Goal: Task Accomplishment & Management: Manage account settings

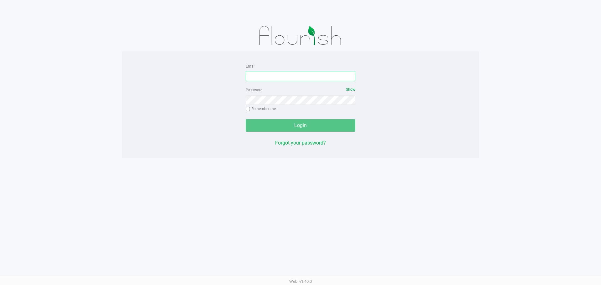
click at [312, 75] on input "Email" at bounding box center [300, 76] width 109 height 9
type input "[EMAIL_ADDRESS][DOMAIN_NAME]"
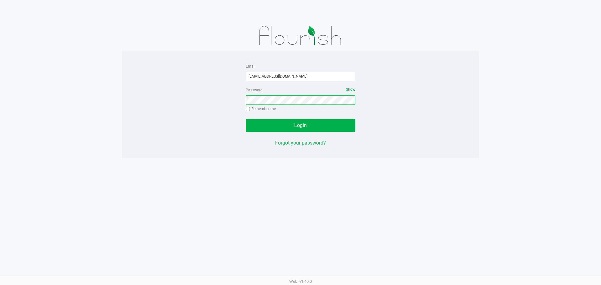
click at [246, 119] on button "Login" at bounding box center [300, 125] width 109 height 13
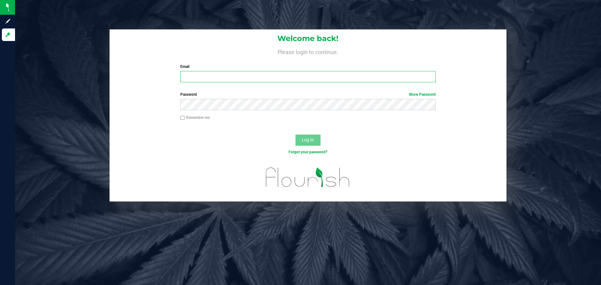
click at [264, 79] on input "Email" at bounding box center [307, 76] width 255 height 11
type input "[EMAIL_ADDRESS][DOMAIN_NAME]"
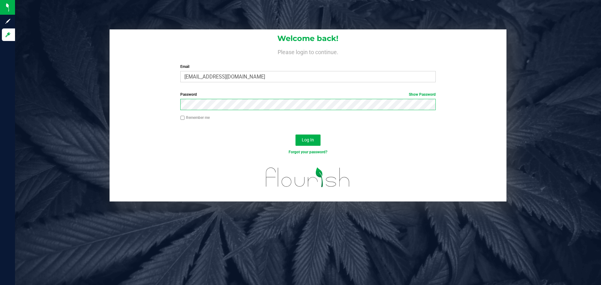
click at [295, 134] on button "Log In" at bounding box center [307, 139] width 25 height 11
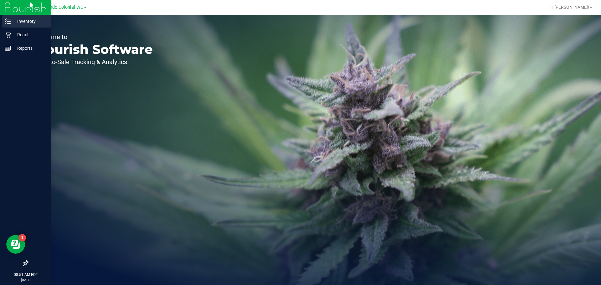
click at [11, 28] on link "Inventory" at bounding box center [25, 21] width 51 height 13
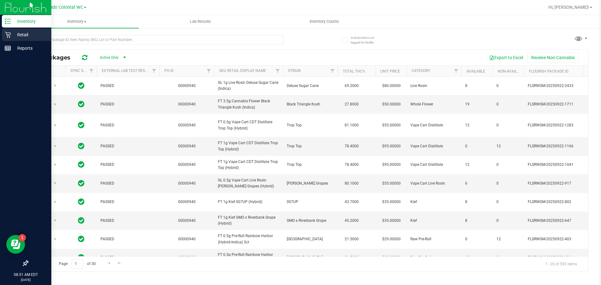
click at [26, 38] on p "Retail" at bounding box center [30, 35] width 38 height 8
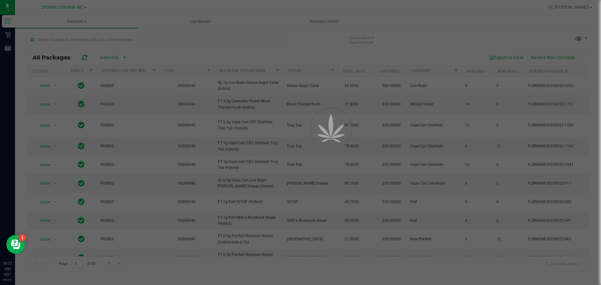
click at [90, 16] on div at bounding box center [300, 142] width 601 height 285
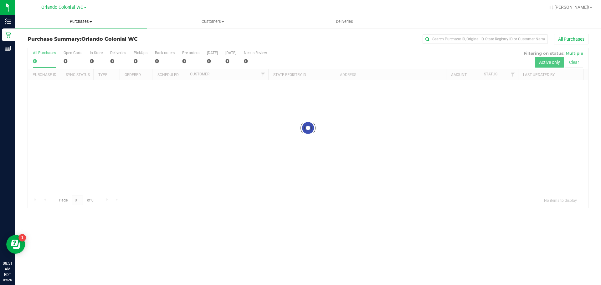
click at [81, 24] on uib-tab-heading "Purchases Summary of purchases Fulfillment All purchases" at bounding box center [81, 21] width 132 height 13
click at [56, 45] on li "Fulfillment" at bounding box center [81, 46] width 132 height 8
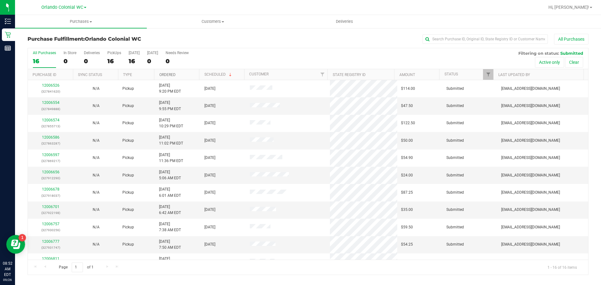
click at [170, 73] on link "Ordered" at bounding box center [167, 75] width 16 height 4
click at [172, 74] on link "Ordered" at bounding box center [167, 75] width 16 height 4
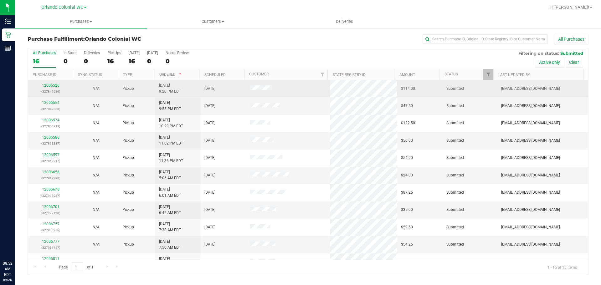
click at [52, 83] on div "12006526 (327841620)" at bounding box center [51, 89] width 38 height 12
click at [52, 85] on link "12006526" at bounding box center [51, 85] width 18 height 4
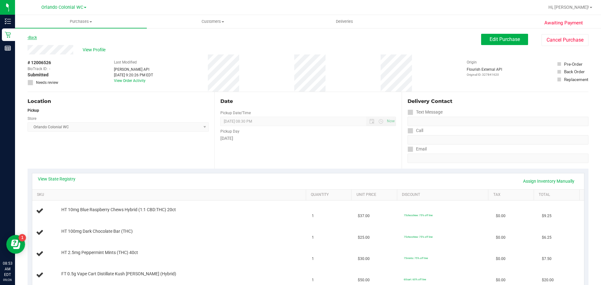
click at [33, 37] on link "Back" at bounding box center [32, 37] width 9 height 4
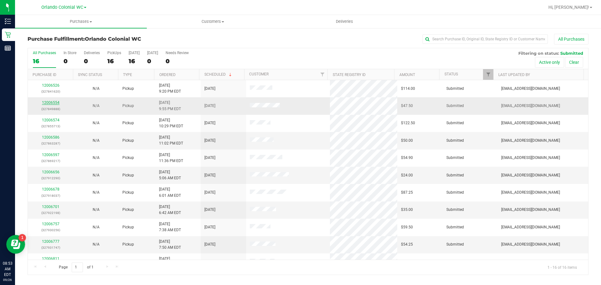
click at [43, 102] on link "12006554" at bounding box center [51, 102] width 18 height 4
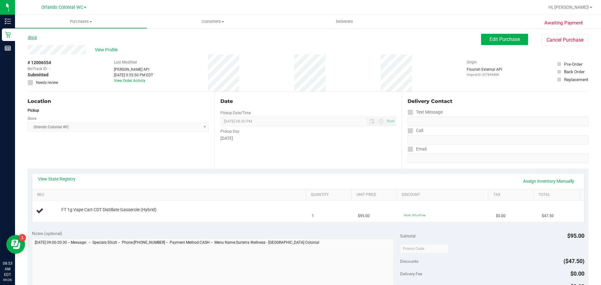
click at [28, 38] on icon at bounding box center [28, 38] width 1 height 4
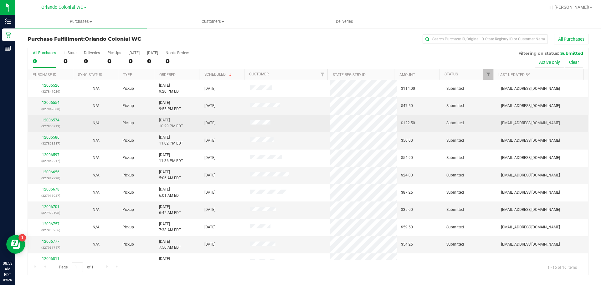
click at [53, 122] on link "12006574" at bounding box center [51, 120] width 18 height 4
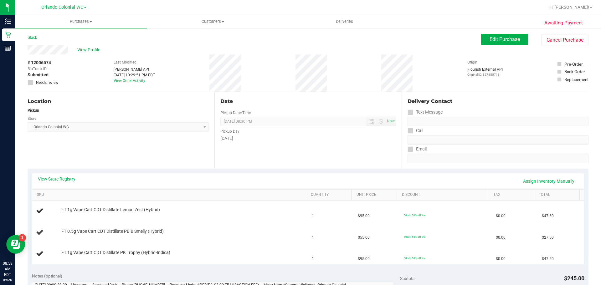
click at [31, 41] on div "Back Edit Purchase Cancel Purchase" at bounding box center [308, 39] width 561 height 11
click at [34, 38] on link "Back" at bounding box center [32, 37] width 9 height 4
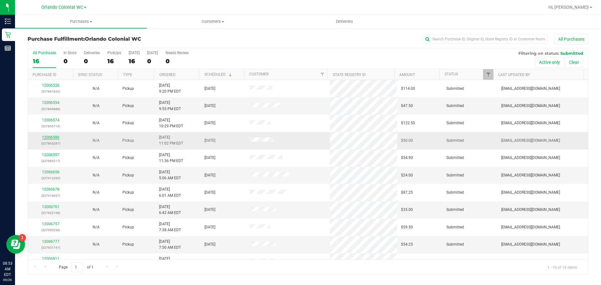
click at [49, 137] on link "12006586" at bounding box center [51, 137] width 18 height 4
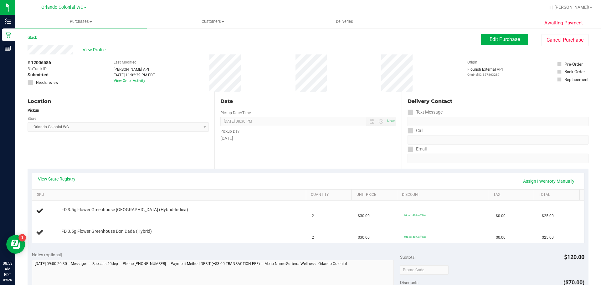
click at [37, 35] on div "Back" at bounding box center [32, 38] width 9 height 8
click at [36, 37] on link "Back" at bounding box center [32, 37] width 9 height 4
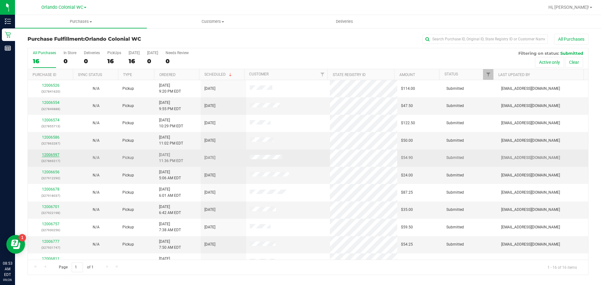
click at [51, 154] on link "12006597" at bounding box center [51, 155] width 18 height 4
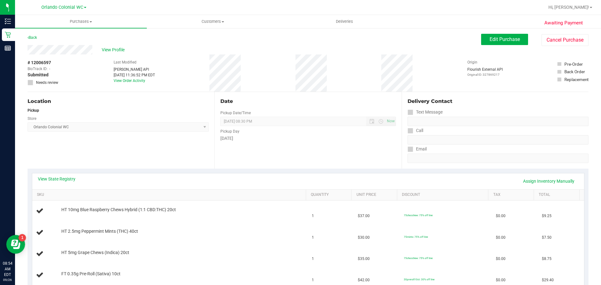
click at [30, 40] on div "Back" at bounding box center [32, 38] width 9 height 8
click at [33, 36] on link "Back" at bounding box center [32, 37] width 9 height 4
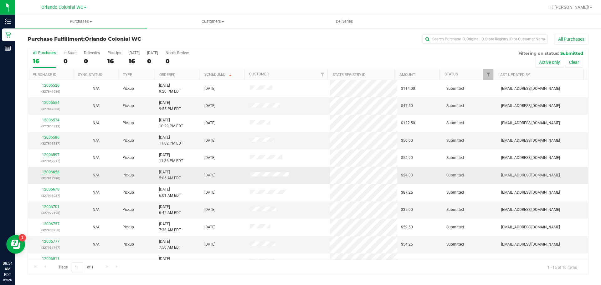
click at [53, 173] on link "12006656" at bounding box center [51, 172] width 18 height 4
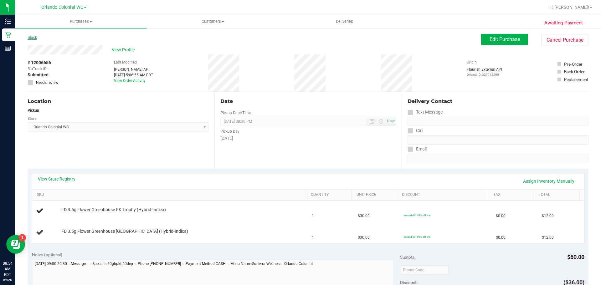
click at [34, 38] on link "Back" at bounding box center [32, 37] width 9 height 4
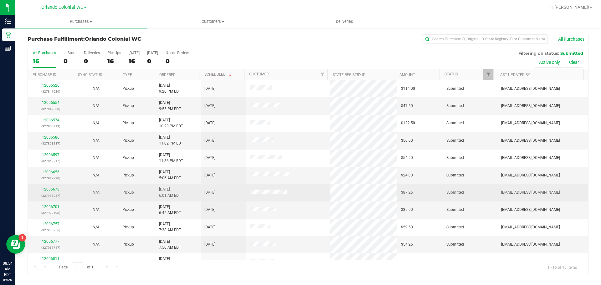
click at [53, 186] on td "12006678 (327918037)" at bounding box center [50, 192] width 45 height 17
click at [53, 190] on link "12006678" at bounding box center [51, 189] width 18 height 4
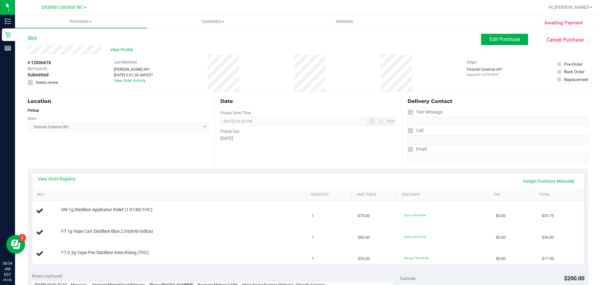
click at [31, 39] on link "Back" at bounding box center [32, 37] width 9 height 4
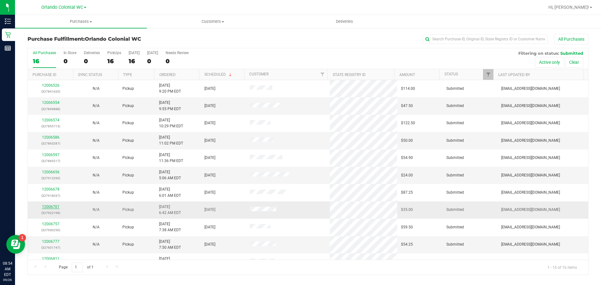
click at [55, 205] on link "12006701" at bounding box center [51, 207] width 18 height 4
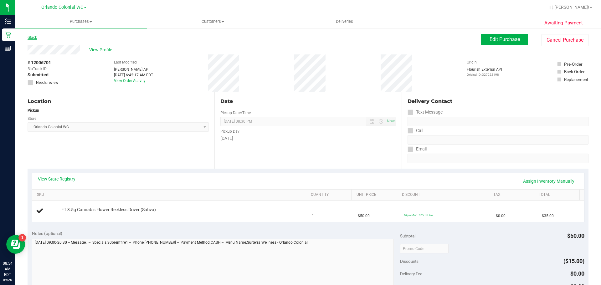
click at [33, 37] on link "Back" at bounding box center [32, 37] width 9 height 4
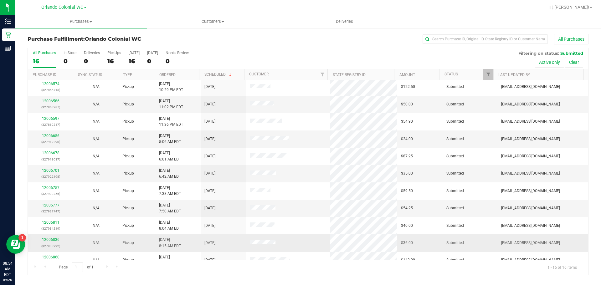
scroll to position [94, 0]
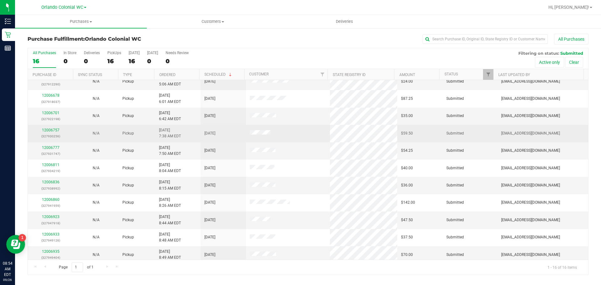
click at [55, 126] on td "12006757 (327930256)" at bounding box center [50, 133] width 45 height 17
click at [57, 129] on link "12006757" at bounding box center [51, 130] width 18 height 4
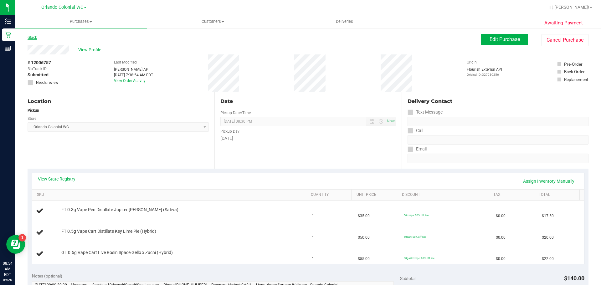
click at [35, 35] on div "Back" at bounding box center [32, 38] width 9 height 8
click at [35, 41] on div "Back" at bounding box center [32, 38] width 9 height 8
click at [32, 38] on link "Back" at bounding box center [32, 37] width 9 height 4
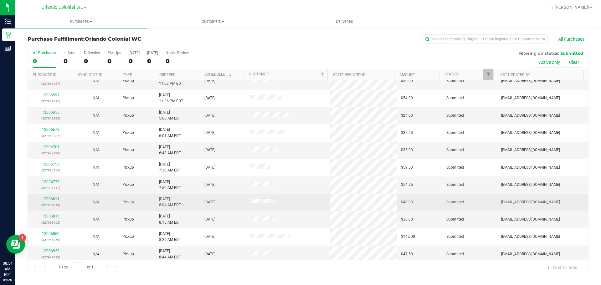
scroll to position [63, 0]
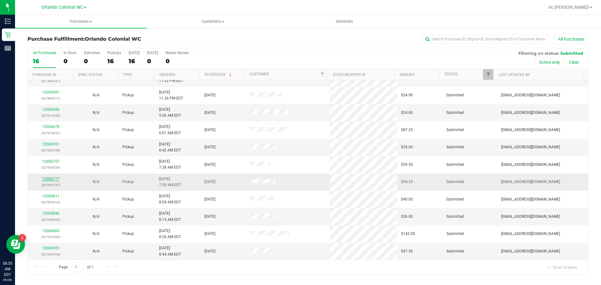
click at [46, 178] on link "12006777" at bounding box center [51, 179] width 18 height 4
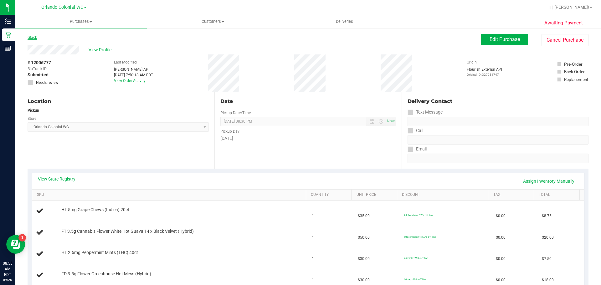
click at [31, 38] on link "Back" at bounding box center [32, 37] width 9 height 4
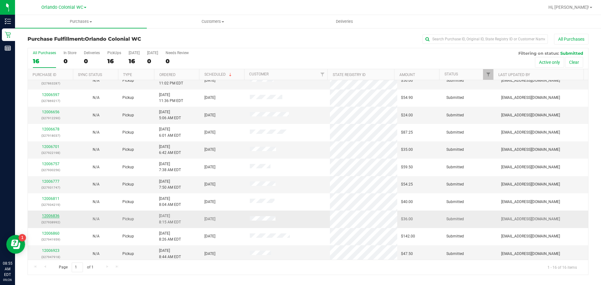
scroll to position [63, 0]
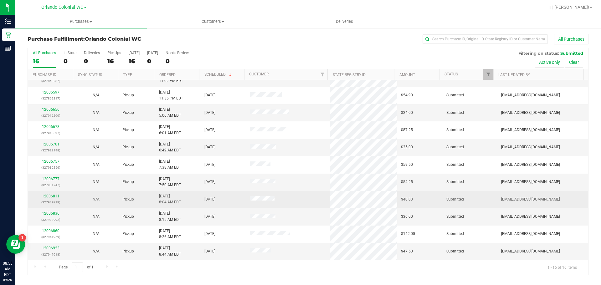
click at [53, 194] on link "12006811" at bounding box center [51, 196] width 18 height 4
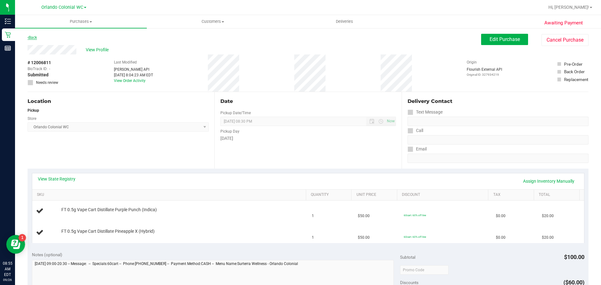
click at [35, 38] on link "Back" at bounding box center [32, 37] width 9 height 4
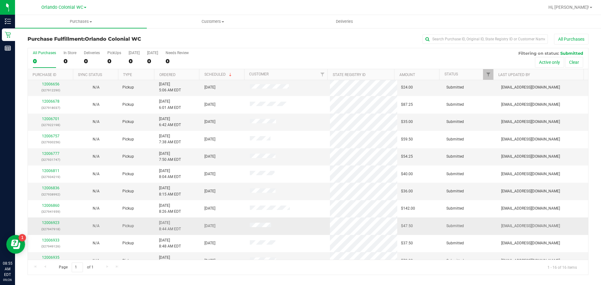
scroll to position [94, 0]
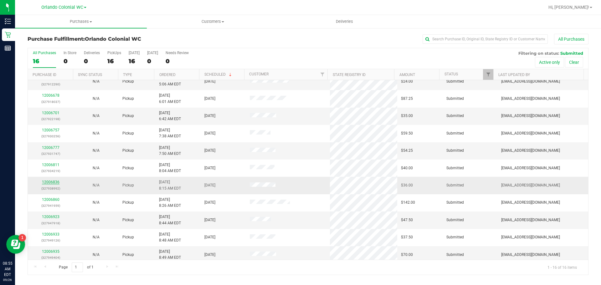
click at [53, 182] on link "12006836" at bounding box center [51, 182] width 18 height 4
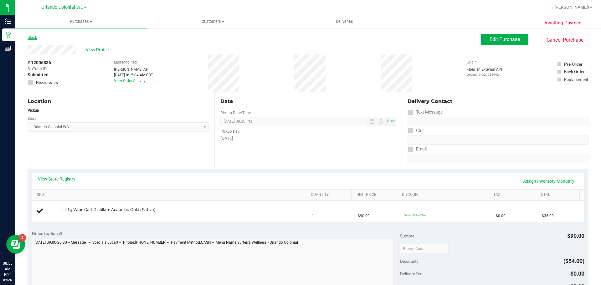
click at [30, 38] on link "Back" at bounding box center [32, 37] width 9 height 4
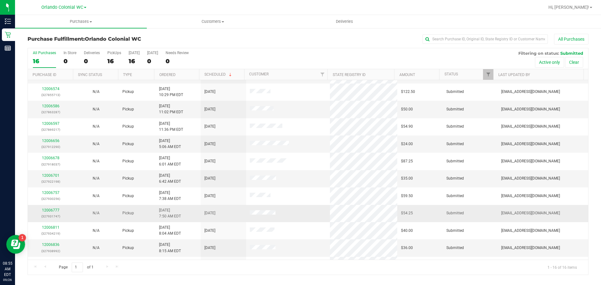
scroll to position [94, 0]
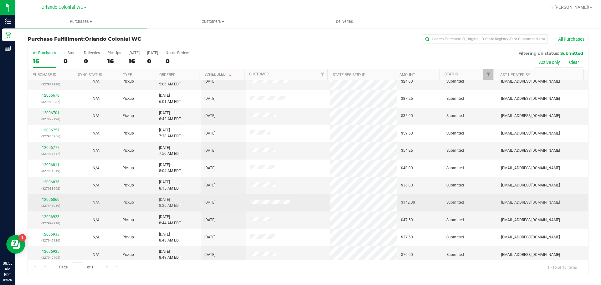
click at [51, 197] on div "12006860 (327941959)" at bounding box center [51, 203] width 38 height 12
click at [51, 199] on link "12006860" at bounding box center [51, 199] width 18 height 4
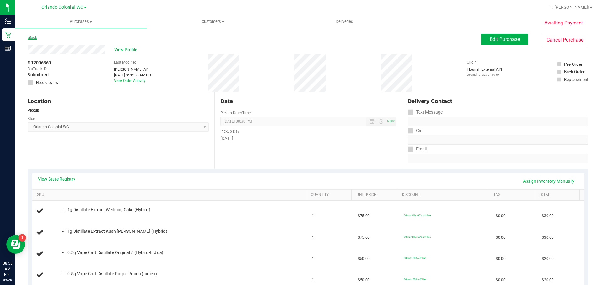
click at [32, 38] on link "Back" at bounding box center [32, 37] width 9 height 4
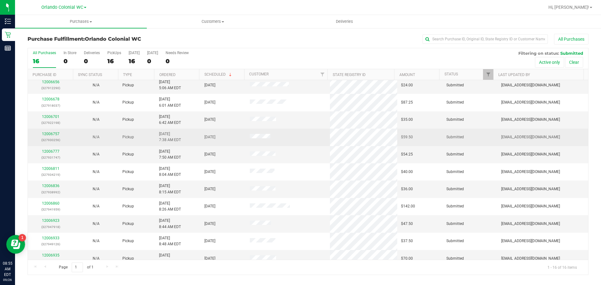
scroll to position [94, 0]
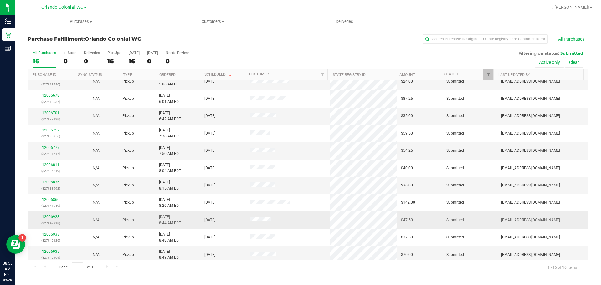
click at [51, 219] on link "12006923" at bounding box center [51, 217] width 18 height 4
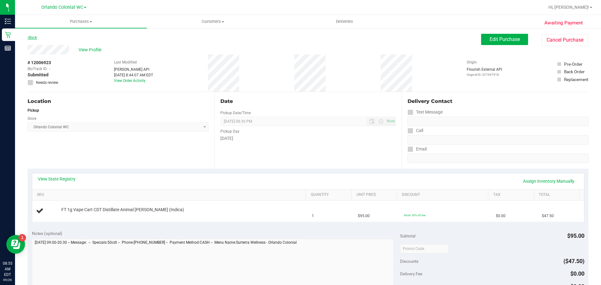
click at [37, 37] on link "Back" at bounding box center [32, 37] width 9 height 4
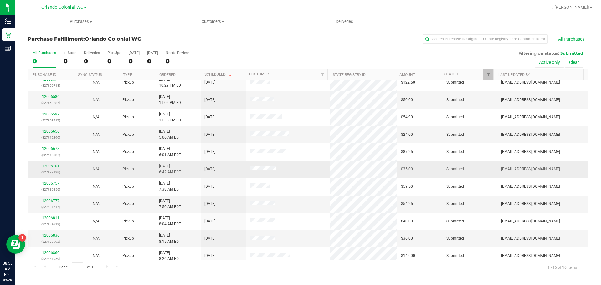
scroll to position [98, 0]
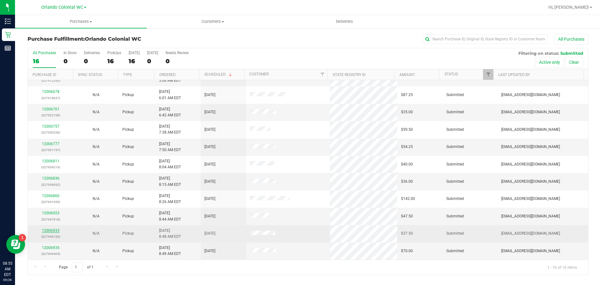
click at [52, 230] on link "12006933" at bounding box center [51, 230] width 18 height 4
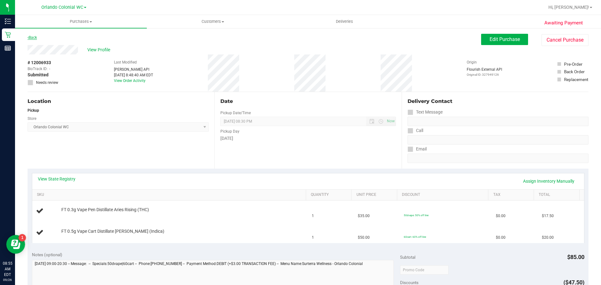
click at [35, 38] on link "Back" at bounding box center [32, 37] width 9 height 4
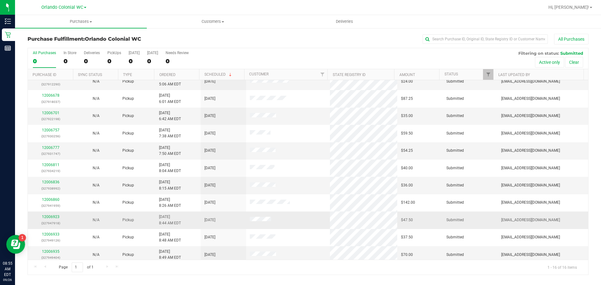
scroll to position [98, 0]
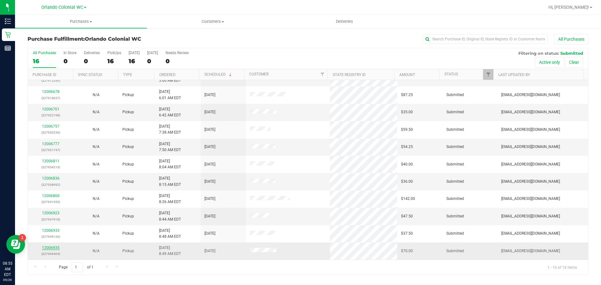
click at [49, 247] on link "12006935" at bounding box center [51, 248] width 18 height 4
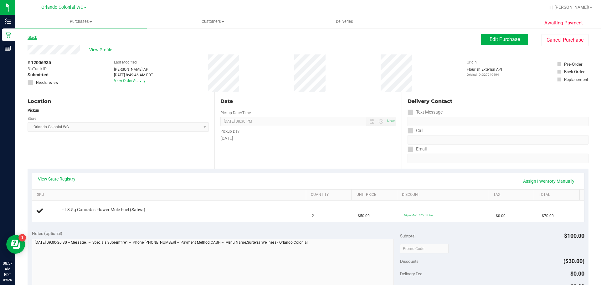
click at [35, 38] on link "Back" at bounding box center [32, 37] width 9 height 4
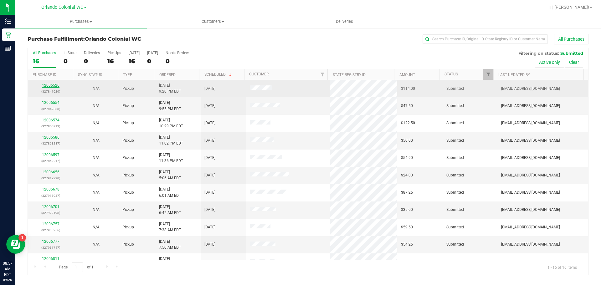
click at [55, 86] on link "12006526" at bounding box center [51, 85] width 18 height 4
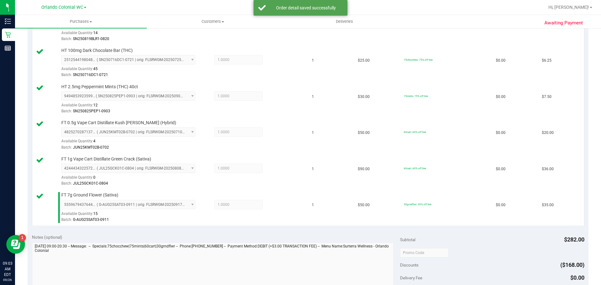
scroll to position [282, 0]
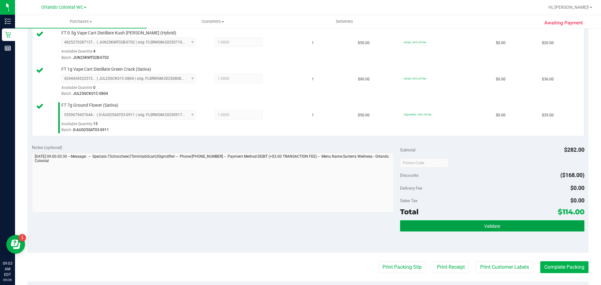
click at [459, 223] on button "Validate" at bounding box center [492, 225] width 184 height 11
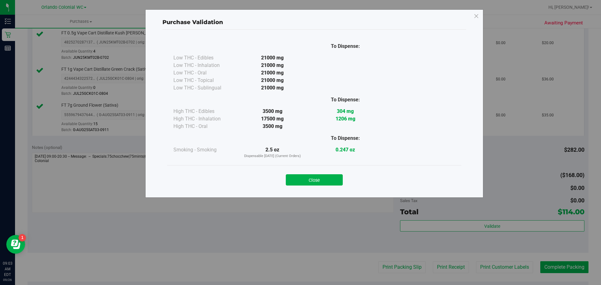
click at [320, 176] on button "Close" at bounding box center [314, 179] width 57 height 11
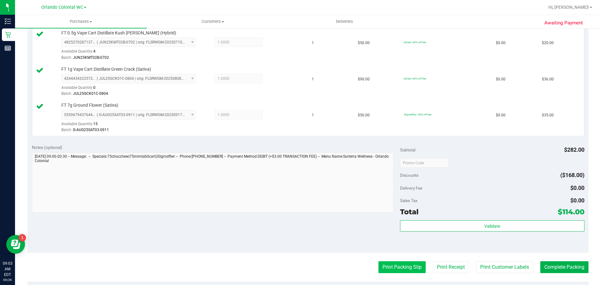
click at [412, 264] on button "Print Packing Slip" at bounding box center [401, 267] width 47 height 12
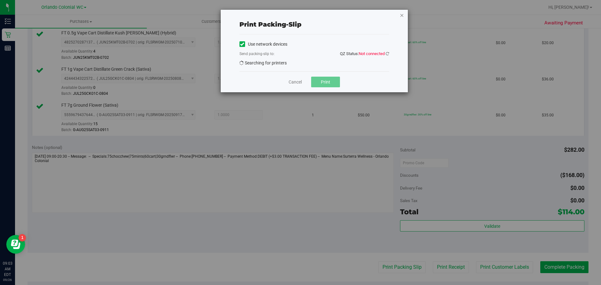
click at [400, 18] on icon "button" at bounding box center [401, 15] width 4 height 8
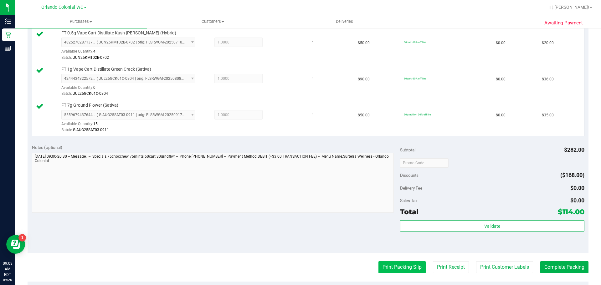
click at [393, 267] on button "Print Packing Slip" at bounding box center [401, 267] width 47 height 12
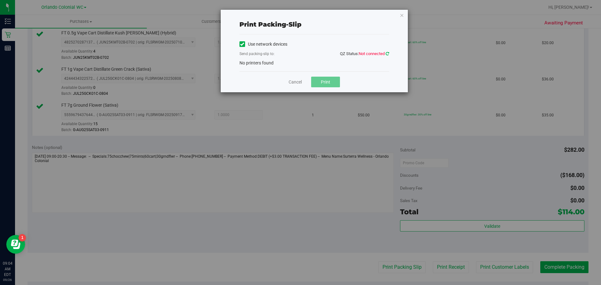
click at [387, 55] on icon at bounding box center [386, 54] width 3 height 4
click at [401, 15] on icon "button" at bounding box center [401, 15] width 4 height 8
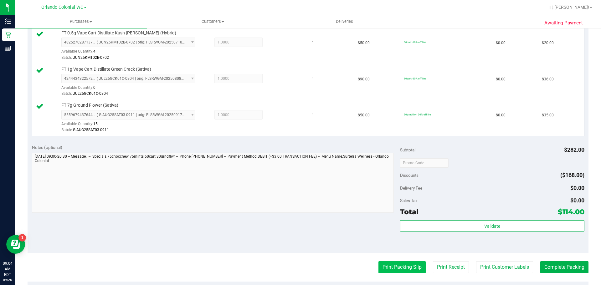
click at [403, 267] on button "Print Packing Slip" at bounding box center [401, 267] width 47 height 12
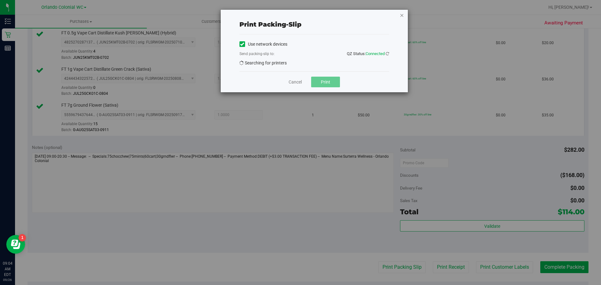
click at [402, 14] on icon "button" at bounding box center [401, 15] width 4 height 8
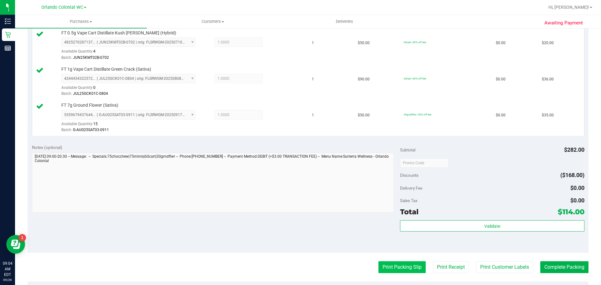
click at [416, 265] on button "Print Packing Slip" at bounding box center [401, 267] width 47 height 12
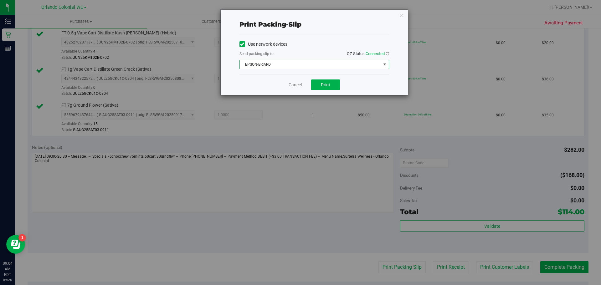
click at [321, 68] on span "EPSON-BRIARD" at bounding box center [310, 64] width 141 height 9
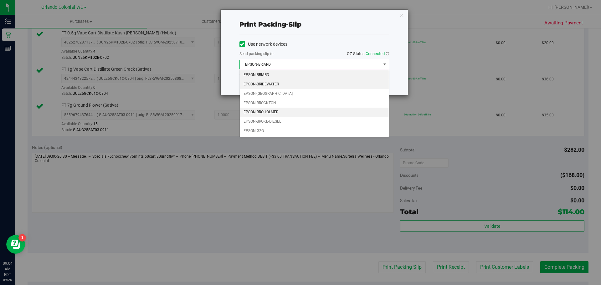
click at [273, 83] on li "EPSON-BRIDEWATER" at bounding box center [314, 84] width 149 height 9
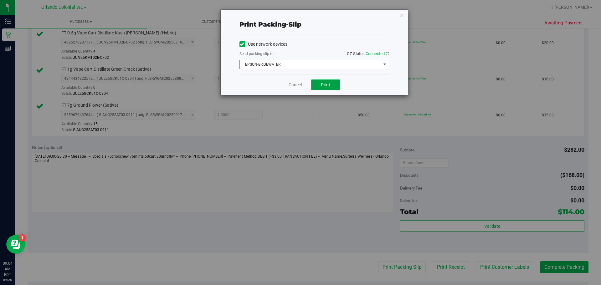
click at [320, 84] on button "Print" at bounding box center [325, 84] width 29 height 11
click at [403, 12] on icon "button" at bounding box center [401, 15] width 4 height 8
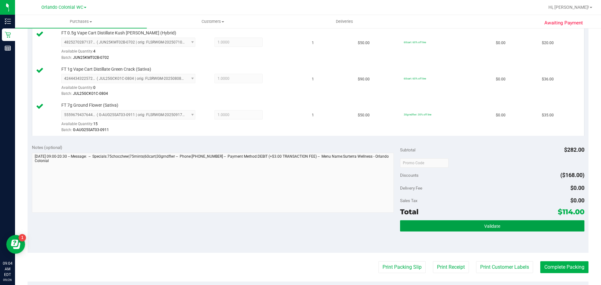
drag, startPoint x: 461, startPoint y: 226, endPoint x: 397, endPoint y: 204, distance: 67.5
click at [461, 226] on button "Validate" at bounding box center [492, 225] width 184 height 11
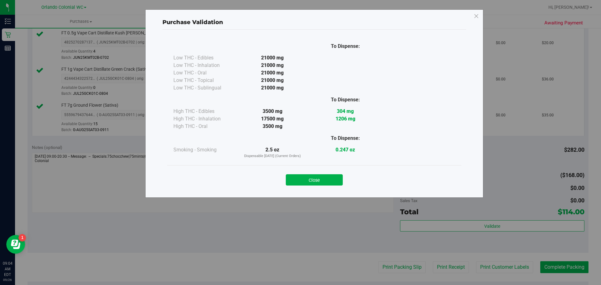
click at [308, 172] on div "Close" at bounding box center [314, 178] width 285 height 16
click at [327, 180] on button "Close" at bounding box center [314, 179] width 57 height 11
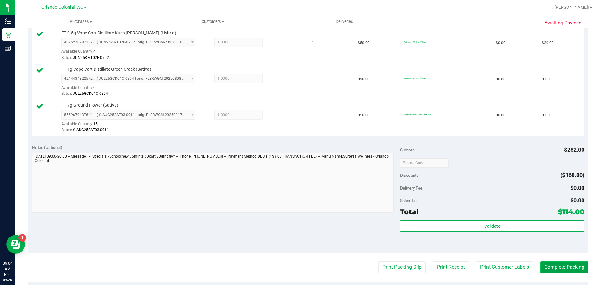
click at [571, 271] on button "Complete Packing" at bounding box center [564, 267] width 48 height 12
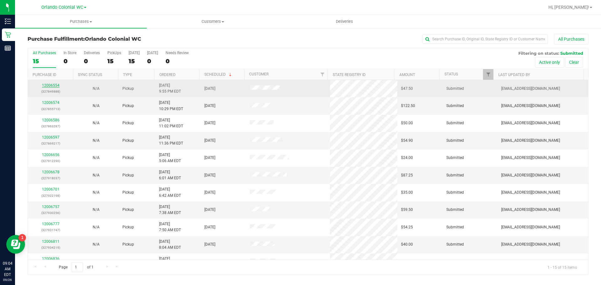
click at [53, 85] on link "12006554" at bounding box center [51, 85] width 18 height 4
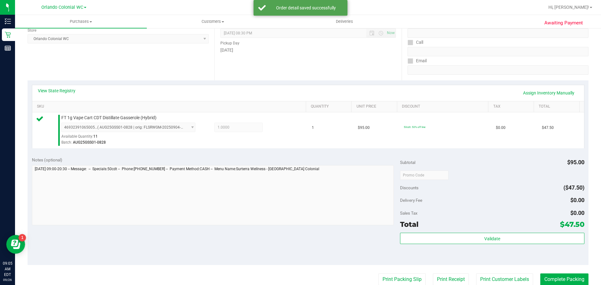
scroll to position [125, 0]
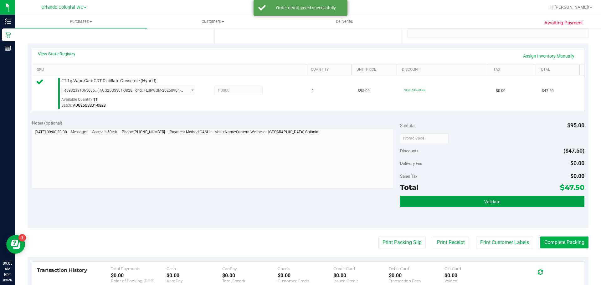
click at [488, 204] on button "Validate" at bounding box center [492, 201] width 184 height 11
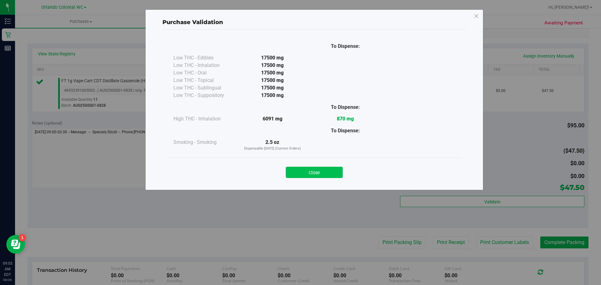
click at [339, 175] on button "Close" at bounding box center [314, 172] width 57 height 11
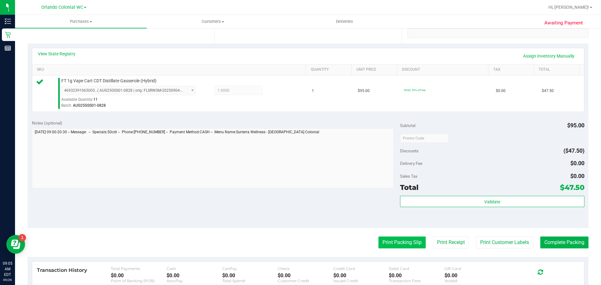
click at [393, 243] on button "Print Packing Slip" at bounding box center [401, 242] width 47 height 12
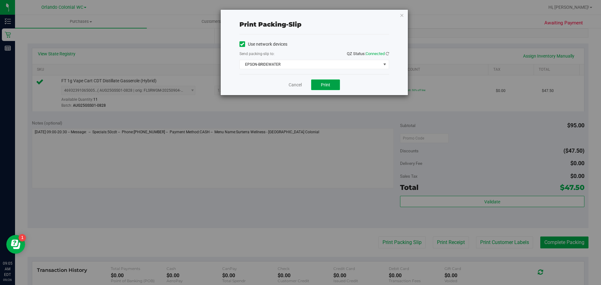
click at [337, 84] on button "Print" at bounding box center [325, 84] width 29 height 11
click at [399, 14] on icon "button" at bounding box center [401, 15] width 4 height 8
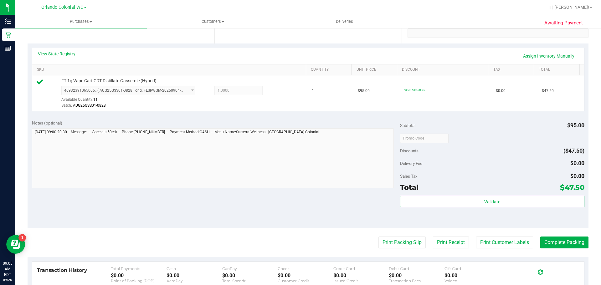
click at [507, 194] on div "Subtotal $95.00 Discounts ($47.50) Delivery Fee $0.00 Sales Tax $0.00 Total $47…" at bounding box center [492, 172] width 184 height 104
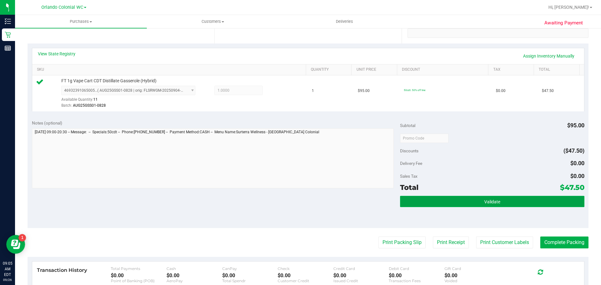
click at [500, 197] on button "Validate" at bounding box center [492, 201] width 184 height 11
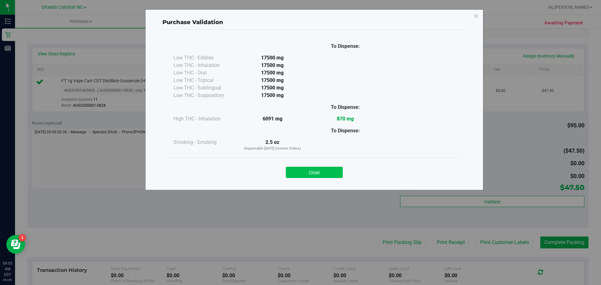
click at [324, 174] on button "Close" at bounding box center [314, 172] width 57 height 11
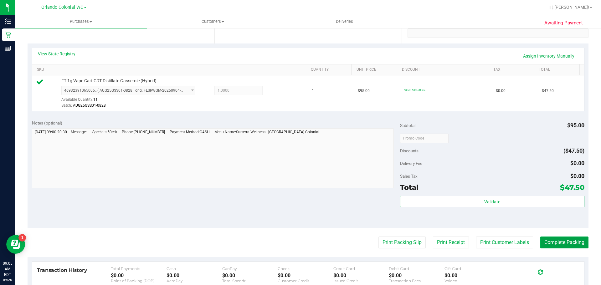
drag, startPoint x: 547, startPoint y: 242, endPoint x: 514, endPoint y: 259, distance: 37.2
click at [514, 259] on purchase-details "Back Edit Purchase Cancel Purchase View Profile # 12006554 BioTrack ID: - Submi…" at bounding box center [308, 141] width 561 height 465
click at [550, 240] on button "Complete Packing" at bounding box center [564, 242] width 48 height 12
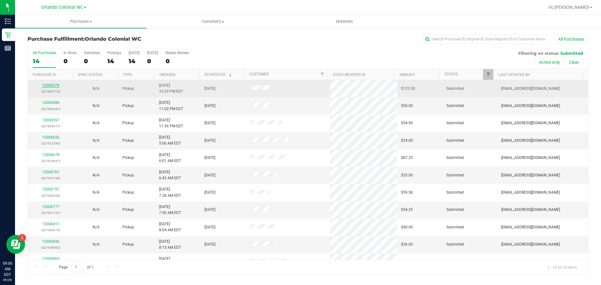
click at [57, 84] on link "12006574" at bounding box center [51, 85] width 18 height 4
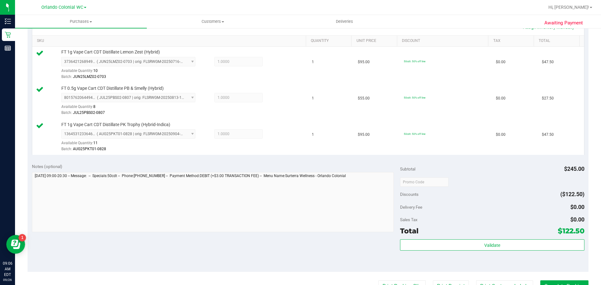
scroll to position [219, 0]
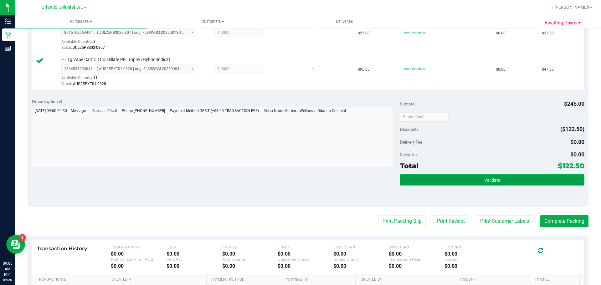
click at [533, 179] on button "Validate" at bounding box center [492, 179] width 184 height 11
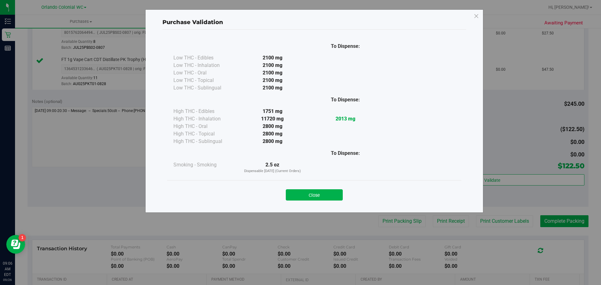
click at [314, 192] on button "Close" at bounding box center [314, 194] width 57 height 11
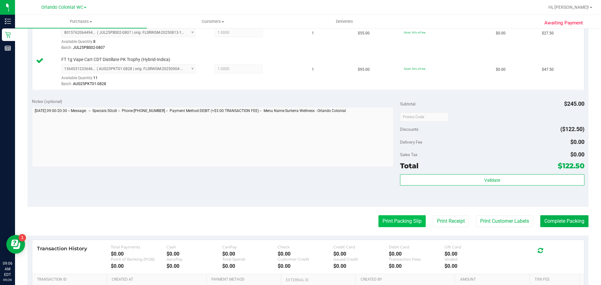
click at [390, 220] on button "Print Packing Slip" at bounding box center [401, 221] width 47 height 12
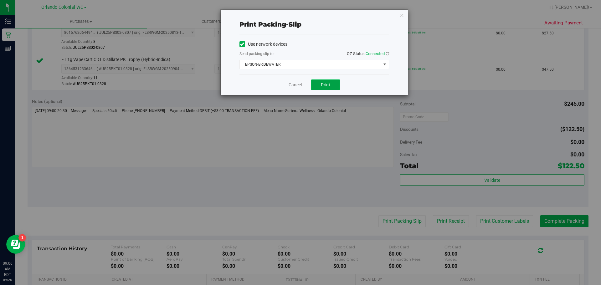
click at [321, 88] on button "Print" at bounding box center [325, 84] width 29 height 11
click at [403, 14] on icon "button" at bounding box center [401, 15] width 4 height 8
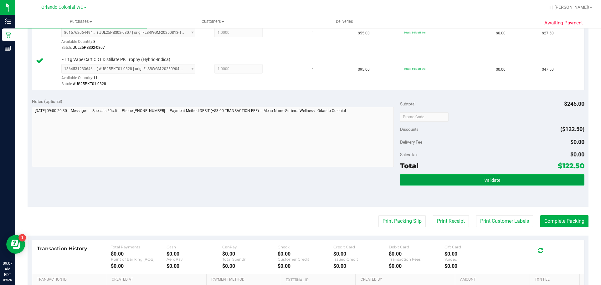
click at [474, 176] on button "Validate" at bounding box center [492, 179] width 184 height 11
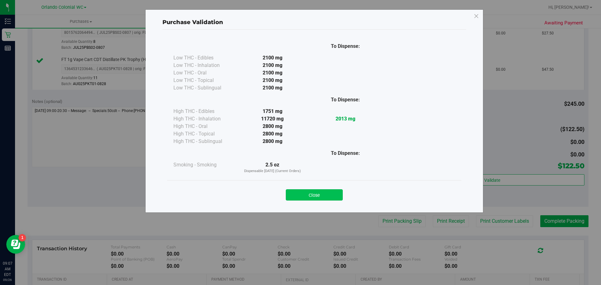
click at [314, 198] on button "Close" at bounding box center [314, 194] width 57 height 11
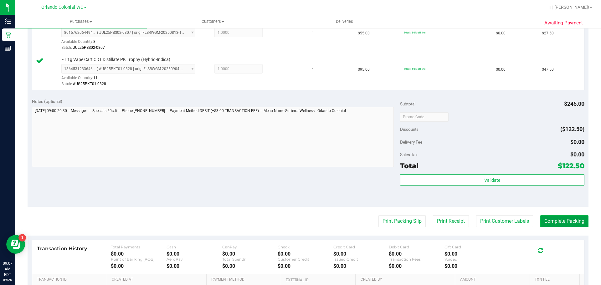
click at [570, 224] on button "Complete Packing" at bounding box center [564, 221] width 48 height 12
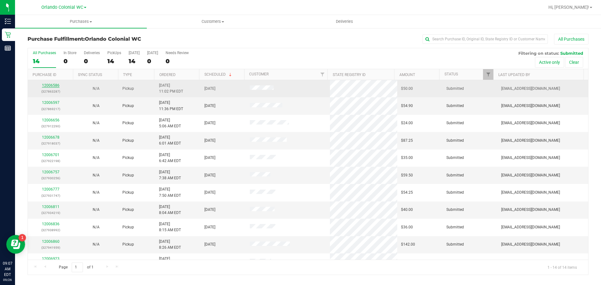
click at [54, 85] on link "12006586" at bounding box center [51, 85] width 18 height 4
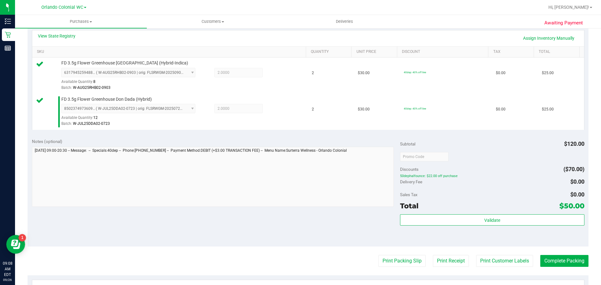
scroll to position [188, 0]
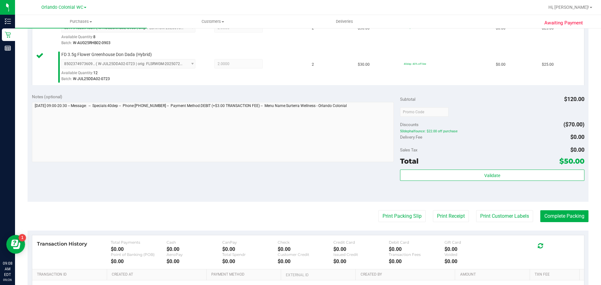
click at [476, 169] on div "Subtotal $120.00 Discounts ($70.00) 50dephalfounce: $22.00 off purchase Deliver…" at bounding box center [492, 146] width 184 height 104
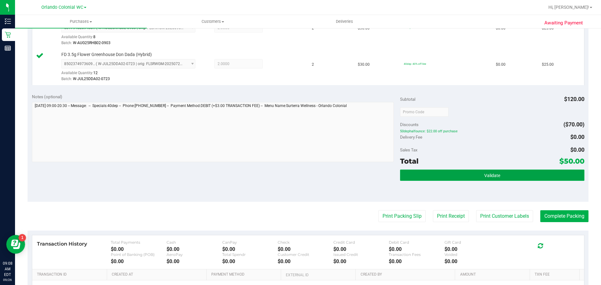
click at [440, 175] on button "Validate" at bounding box center [492, 175] width 184 height 11
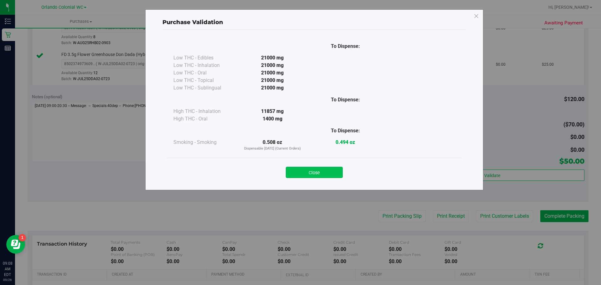
click at [326, 170] on button "Close" at bounding box center [314, 172] width 57 height 11
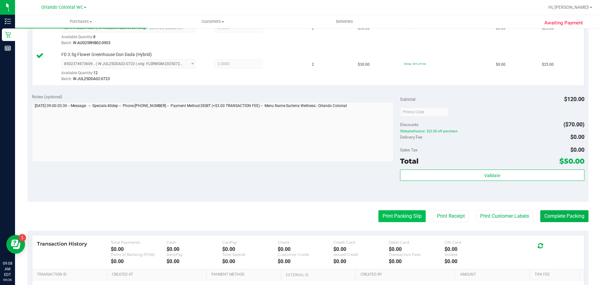
click at [385, 219] on button "Print Packing Slip" at bounding box center [401, 216] width 47 height 12
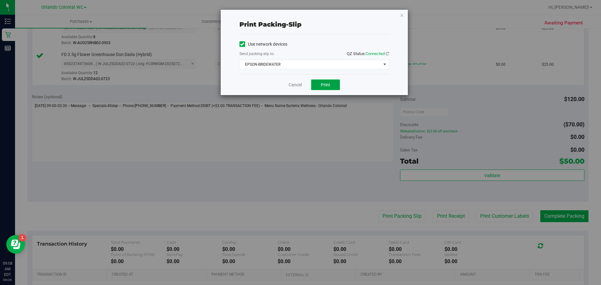
click at [326, 80] on button "Print" at bounding box center [325, 84] width 29 height 11
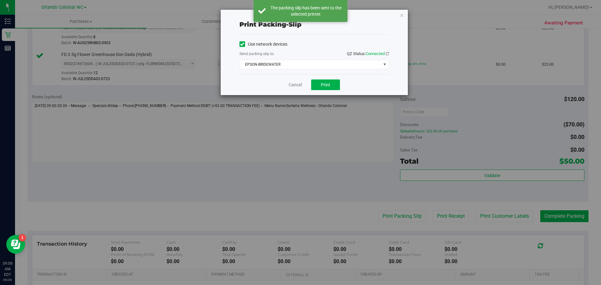
drag, startPoint x: 401, startPoint y: 17, endPoint x: 403, endPoint y: 22, distance: 5.2
click at [401, 18] on icon "button" at bounding box center [401, 15] width 4 height 8
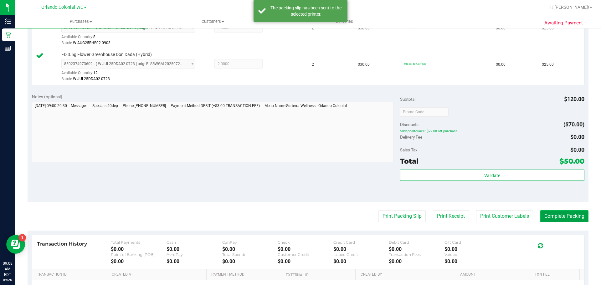
click at [547, 216] on button "Complete Packing" at bounding box center [564, 216] width 48 height 12
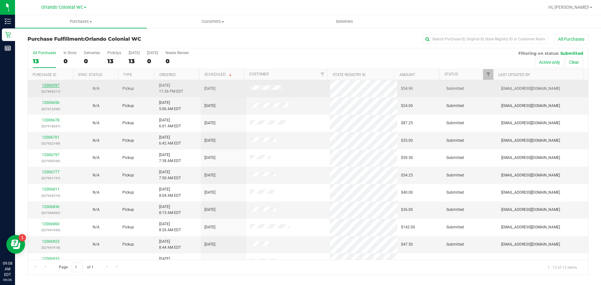
click at [47, 84] on link "12006597" at bounding box center [51, 85] width 18 height 4
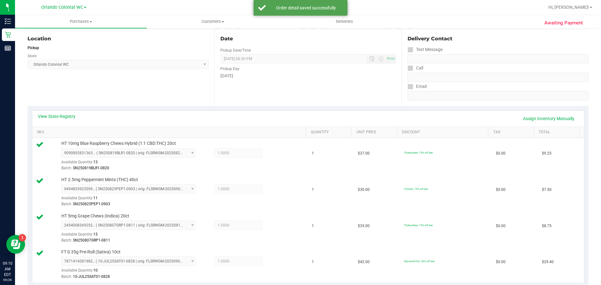
scroll to position [219, 0]
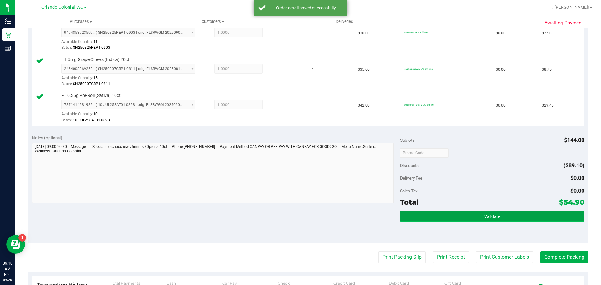
click at [440, 216] on button "Validate" at bounding box center [492, 216] width 184 height 11
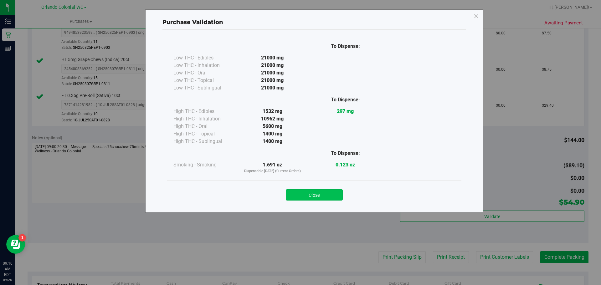
click at [313, 196] on button "Close" at bounding box center [314, 194] width 57 height 11
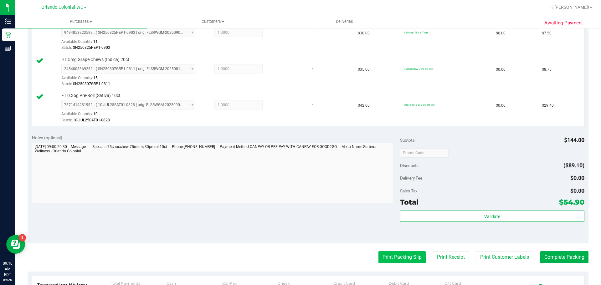
click at [383, 256] on button "Print Packing Slip" at bounding box center [401, 257] width 47 height 12
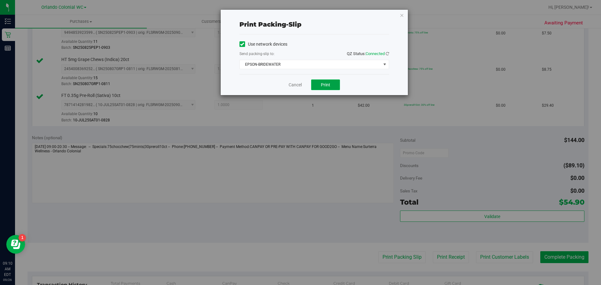
click at [330, 84] on span "Print" at bounding box center [325, 84] width 9 height 5
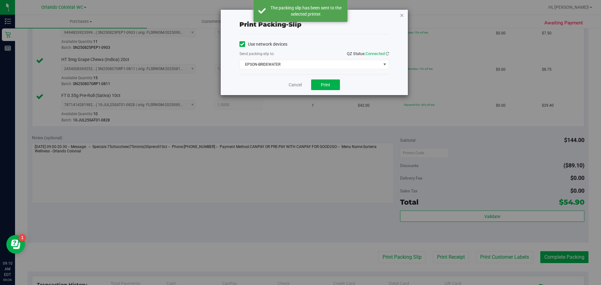
click at [402, 17] on icon "button" at bounding box center [401, 15] width 4 height 8
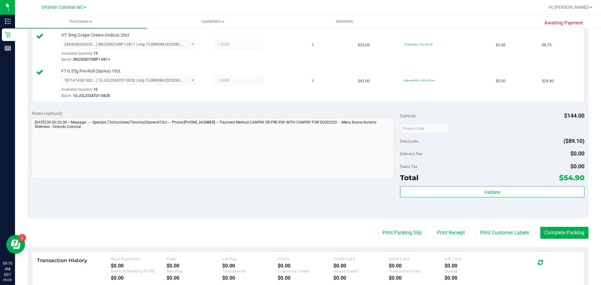
scroll to position [250, 0]
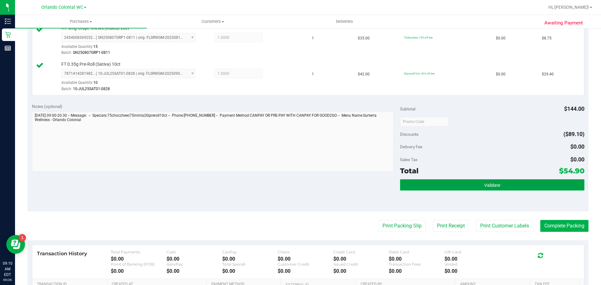
click at [501, 188] on button "Validate" at bounding box center [492, 184] width 184 height 11
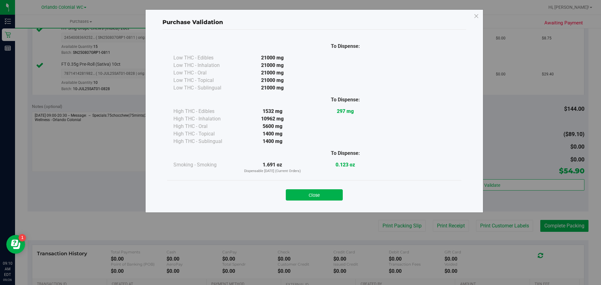
click at [329, 192] on button "Close" at bounding box center [314, 194] width 57 height 11
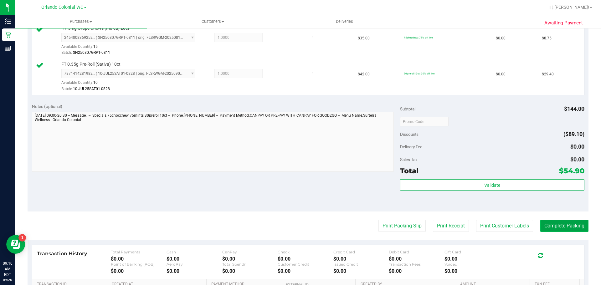
click at [567, 230] on button "Complete Packing" at bounding box center [564, 226] width 48 height 12
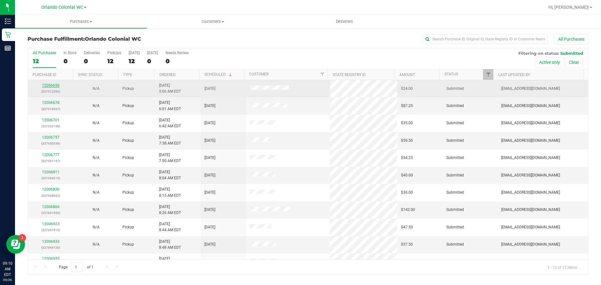
click at [49, 84] on link "12006656" at bounding box center [51, 85] width 18 height 4
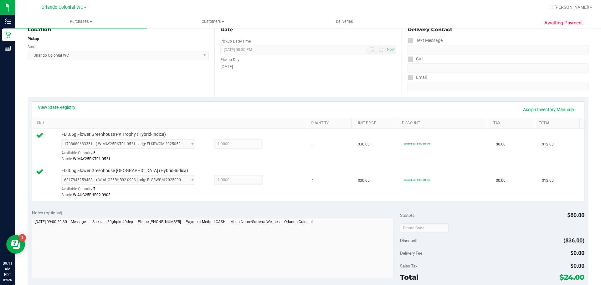
scroll to position [125, 0]
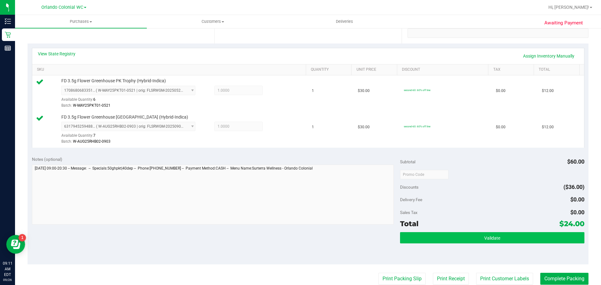
click at [507, 232] on div "Subtotal $60.00 Discounts ($36.00) Delivery Fee $0.00 Sales Tax $0.00 Total $24…" at bounding box center [492, 208] width 184 height 104
click at [503, 238] on button "Validate" at bounding box center [492, 237] width 184 height 11
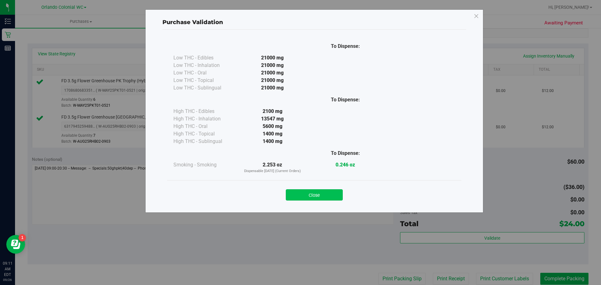
click at [300, 195] on button "Close" at bounding box center [314, 194] width 57 height 11
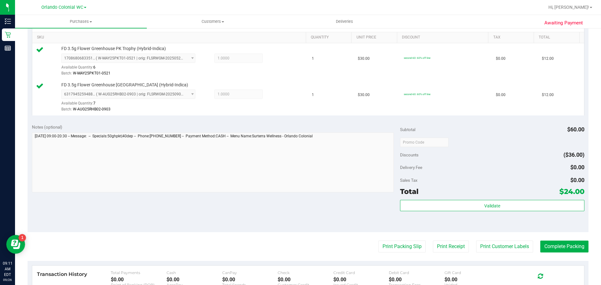
scroll to position [188, 0]
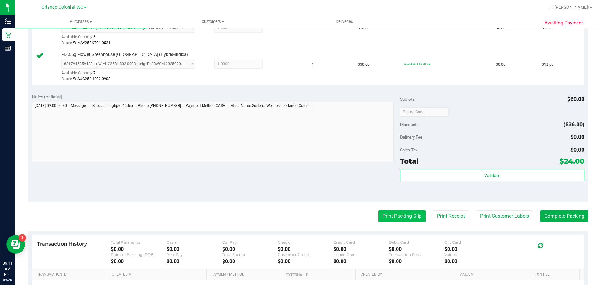
click at [386, 216] on button "Print Packing Slip" at bounding box center [401, 216] width 47 height 12
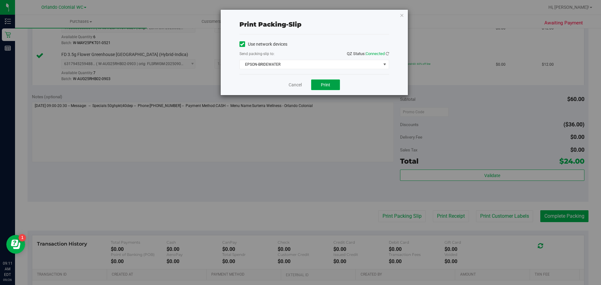
click at [317, 86] on button "Print" at bounding box center [325, 84] width 29 height 11
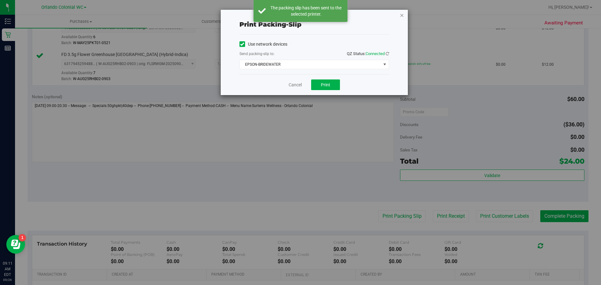
click at [400, 16] on icon "button" at bounding box center [401, 15] width 4 height 8
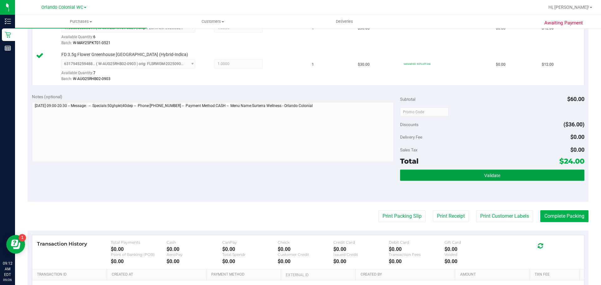
click at [486, 170] on button "Validate" at bounding box center [492, 175] width 184 height 11
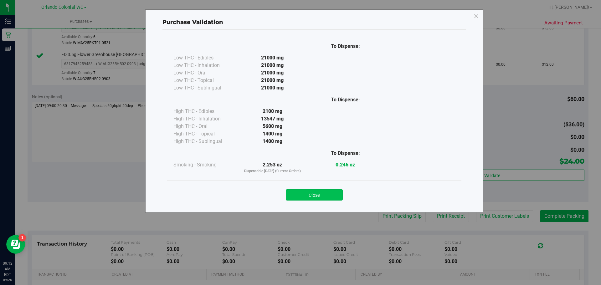
click at [318, 195] on button "Close" at bounding box center [314, 194] width 57 height 11
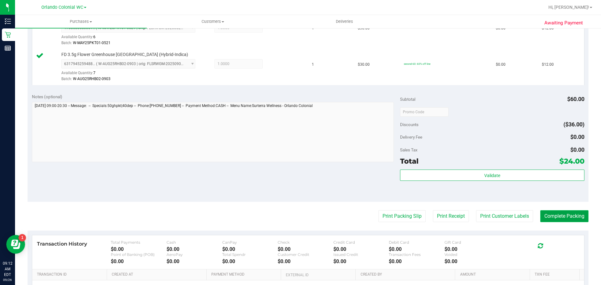
click at [547, 216] on button "Complete Packing" at bounding box center [564, 216] width 48 height 12
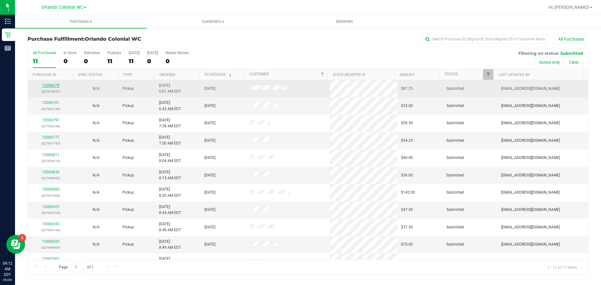
click at [54, 87] on link "12006678" at bounding box center [51, 85] width 18 height 4
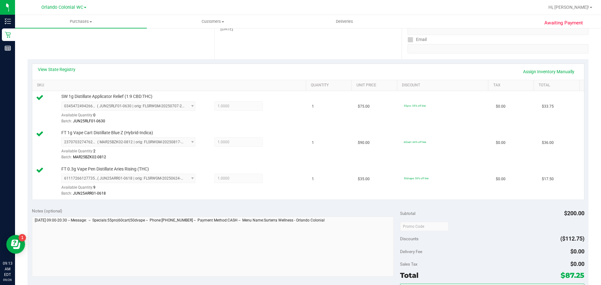
scroll to position [156, 0]
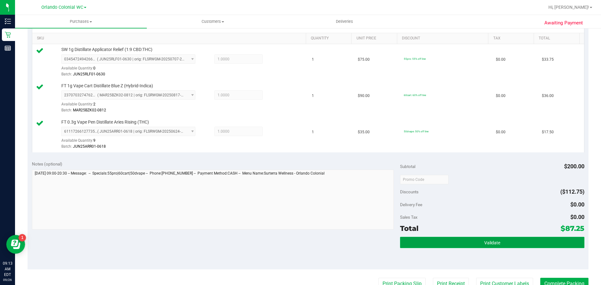
click at [446, 244] on button "Validate" at bounding box center [492, 242] width 184 height 11
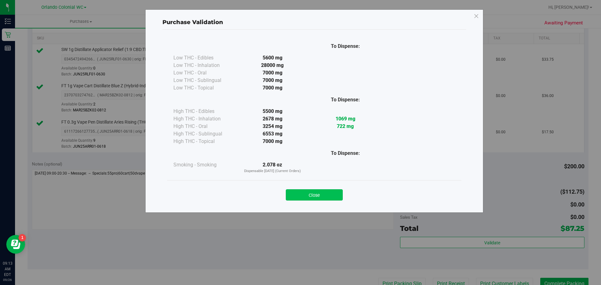
click at [307, 195] on button "Close" at bounding box center [314, 194] width 57 height 11
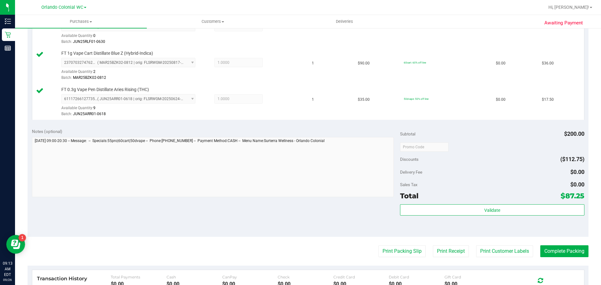
scroll to position [219, 0]
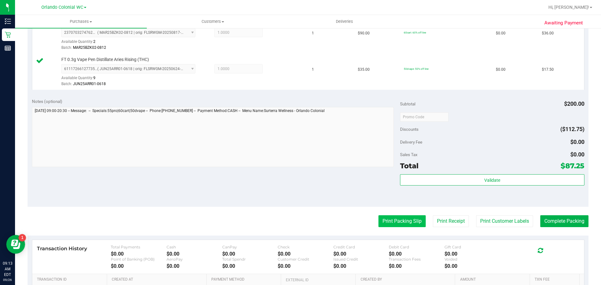
click at [392, 223] on button "Print Packing Slip" at bounding box center [401, 221] width 47 height 12
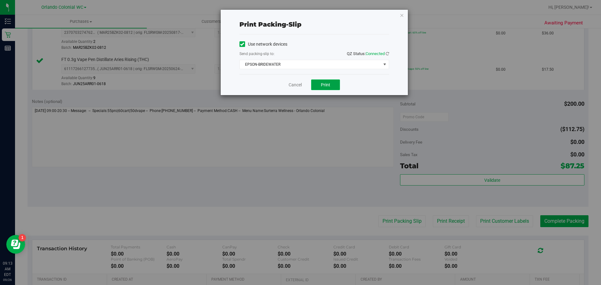
click at [330, 81] on button "Print" at bounding box center [325, 84] width 29 height 11
click at [403, 17] on icon "button" at bounding box center [401, 15] width 4 height 8
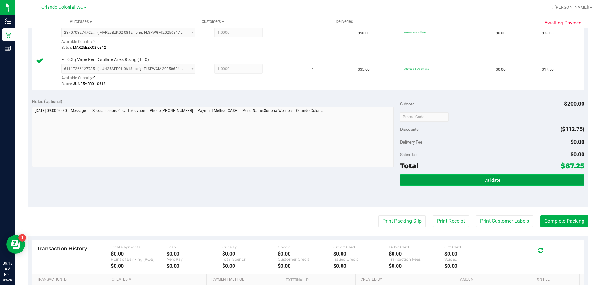
click at [496, 185] on button "Validate" at bounding box center [492, 179] width 184 height 11
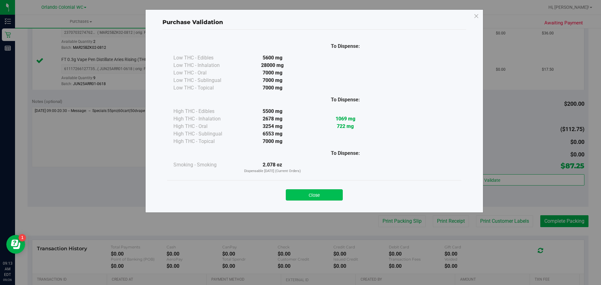
click at [323, 194] on button "Close" at bounding box center [314, 194] width 57 height 11
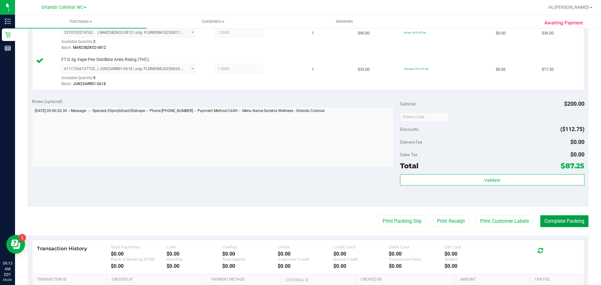
click at [555, 222] on button "Complete Packing" at bounding box center [564, 221] width 48 height 12
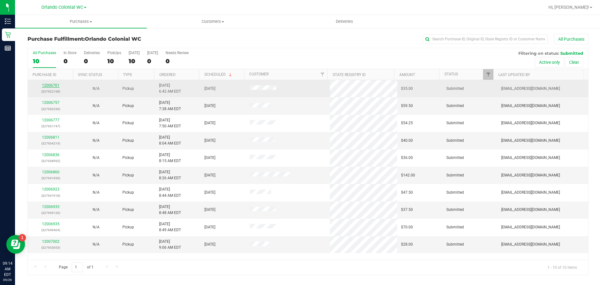
click at [50, 84] on link "12006701" at bounding box center [51, 85] width 18 height 4
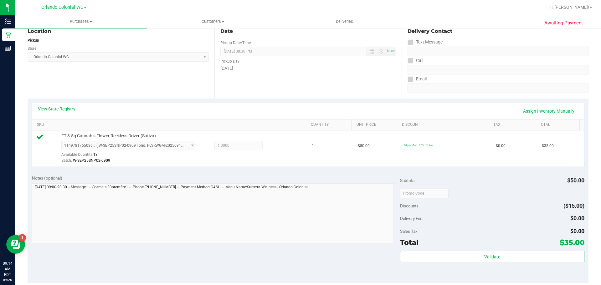
scroll to position [125, 0]
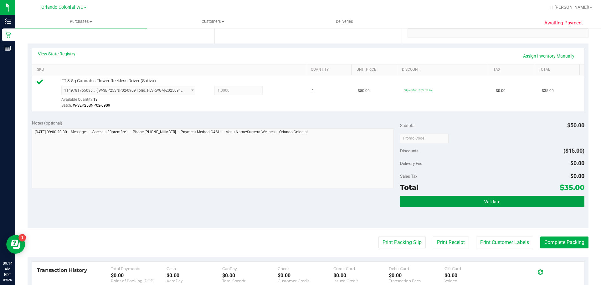
click at [483, 205] on button "Validate" at bounding box center [492, 201] width 184 height 11
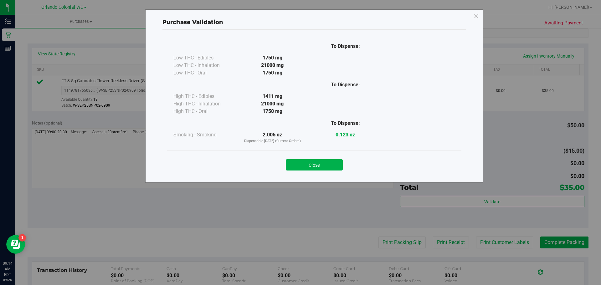
click at [316, 166] on button "Close" at bounding box center [314, 164] width 57 height 11
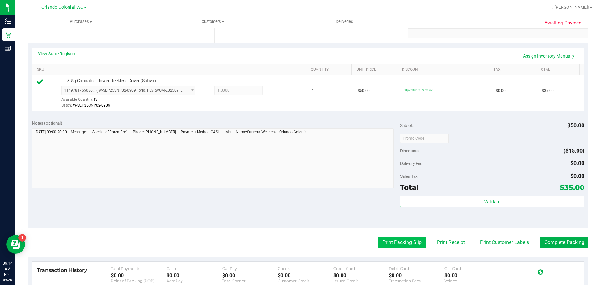
click at [406, 244] on button "Print Packing Slip" at bounding box center [401, 242] width 47 height 12
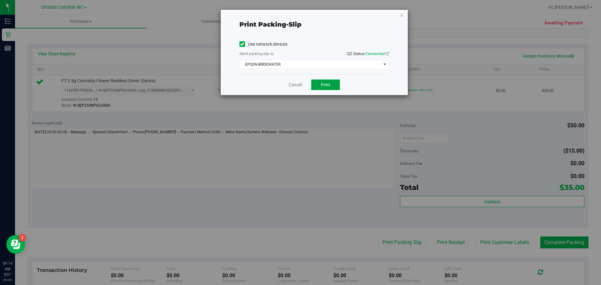
click at [317, 82] on button "Print" at bounding box center [325, 84] width 29 height 11
click at [403, 13] on icon "button" at bounding box center [401, 15] width 4 height 8
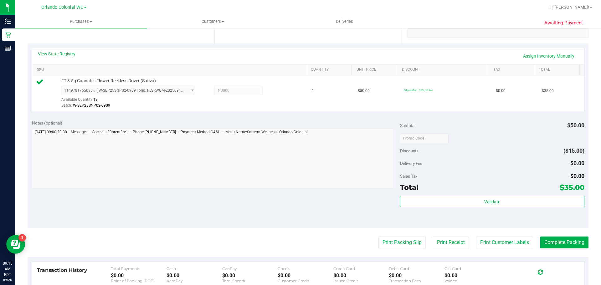
click at [492, 208] on div "Validate" at bounding box center [492, 210] width 184 height 28
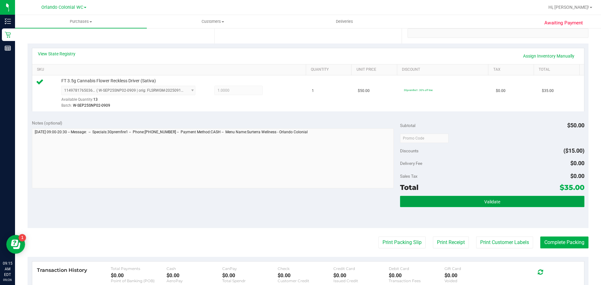
click at [485, 196] on button "Validate" at bounding box center [492, 201] width 184 height 11
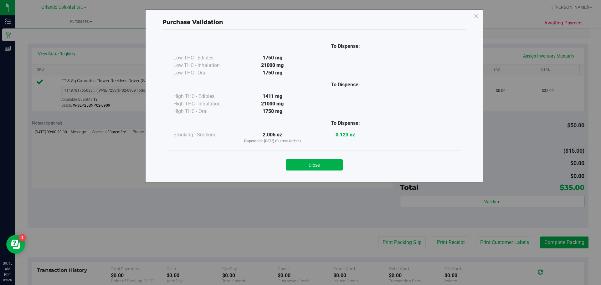
click at [327, 161] on button "Close" at bounding box center [314, 164] width 57 height 11
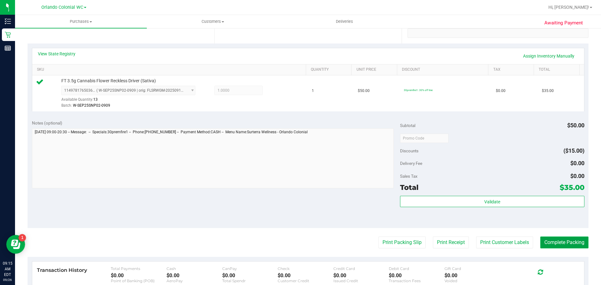
click at [551, 245] on button "Complete Packing" at bounding box center [564, 242] width 48 height 12
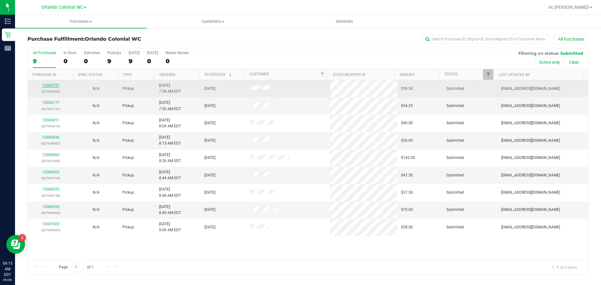
click at [55, 84] on link "12006757" at bounding box center [51, 85] width 18 height 4
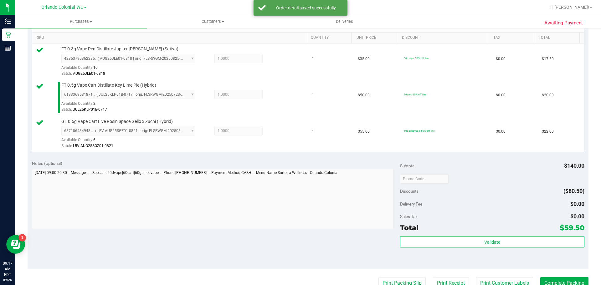
scroll to position [188, 0]
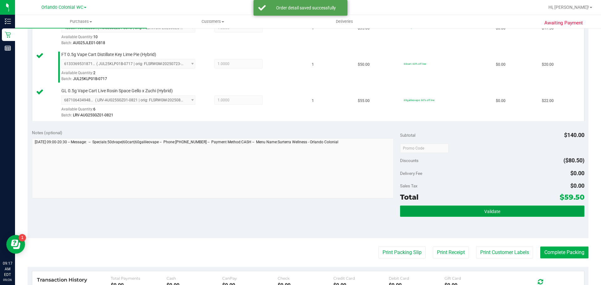
click at [493, 216] on button "Validate" at bounding box center [492, 210] width 184 height 11
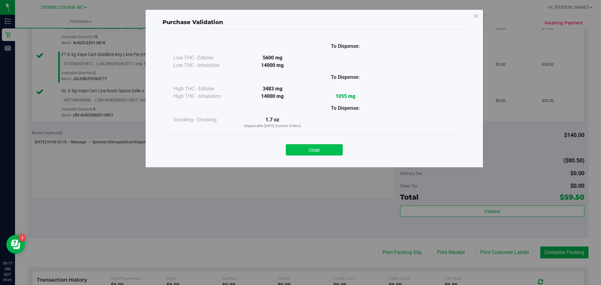
click at [301, 149] on button "Close" at bounding box center [314, 149] width 57 height 11
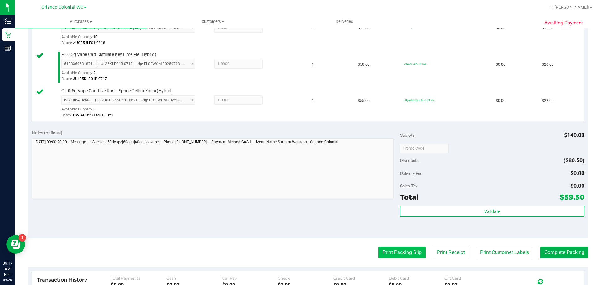
click at [402, 256] on button "Print Packing Slip" at bounding box center [401, 252] width 47 height 12
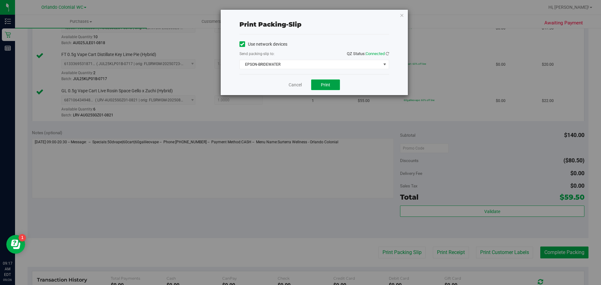
click at [324, 83] on span "Print" at bounding box center [325, 84] width 9 height 5
click at [404, 14] on div "Print packing-slip Use network devices Send packing-slip to: QZ Status: Connect…" at bounding box center [314, 52] width 187 height 85
click at [403, 16] on icon "button" at bounding box center [401, 15] width 4 height 8
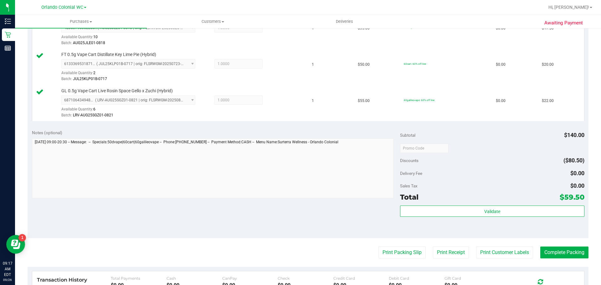
click at [440, 218] on div "Validate" at bounding box center [492, 219] width 184 height 28
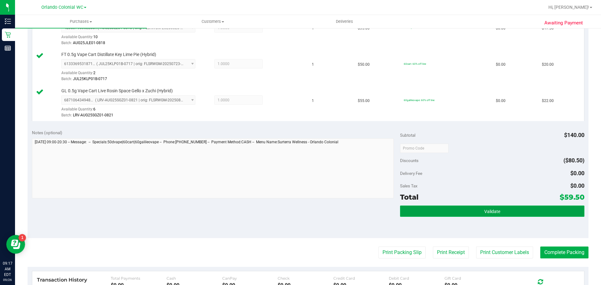
click at [437, 212] on button "Validate" at bounding box center [492, 210] width 184 height 11
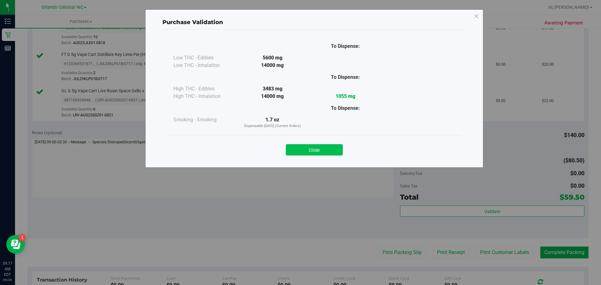
click at [321, 150] on button "Close" at bounding box center [314, 149] width 57 height 11
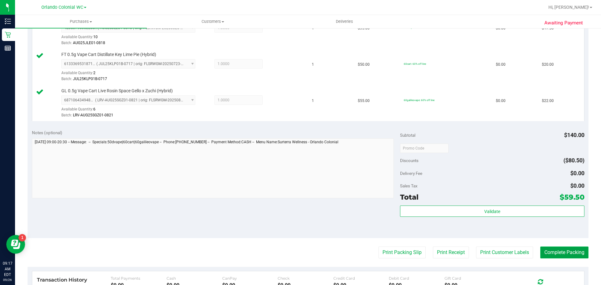
click at [568, 248] on button "Complete Packing" at bounding box center [564, 252] width 48 height 12
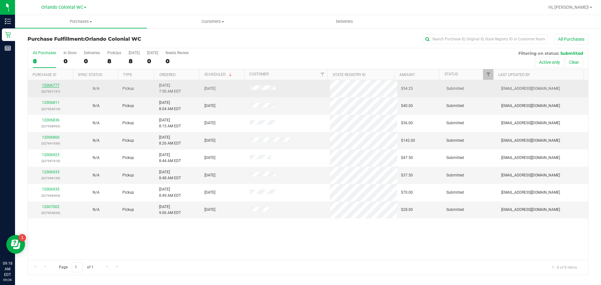
click at [44, 86] on link "12006777" at bounding box center [51, 85] width 18 height 4
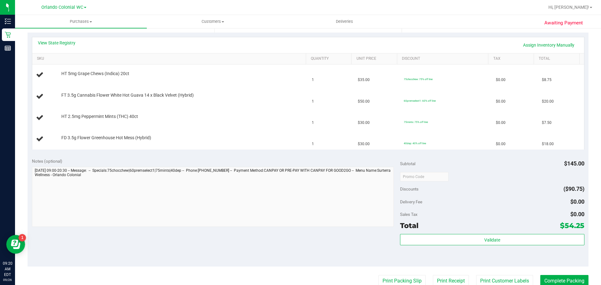
scroll to position [156, 0]
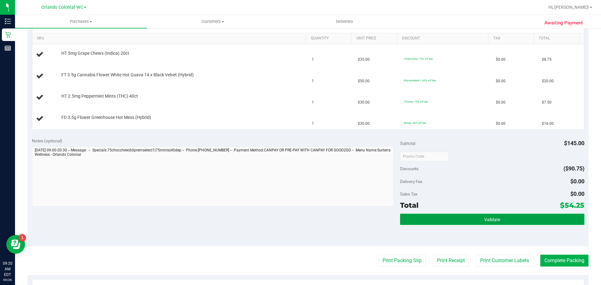
click at [471, 221] on button "Validate" at bounding box center [492, 219] width 184 height 11
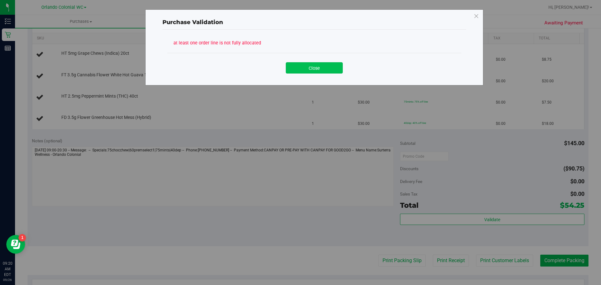
click at [305, 68] on button "Close" at bounding box center [314, 67] width 57 height 11
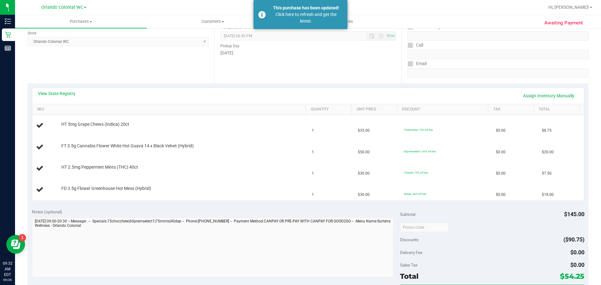
scroll to position [0, 0]
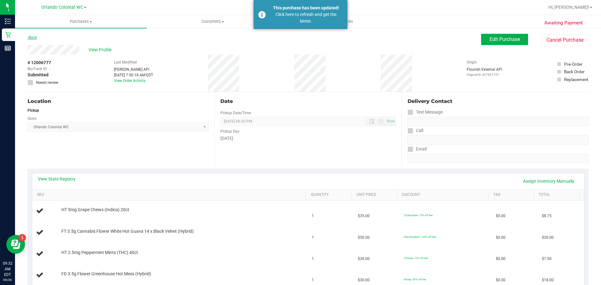
click at [35, 39] on link "Back" at bounding box center [32, 37] width 9 height 4
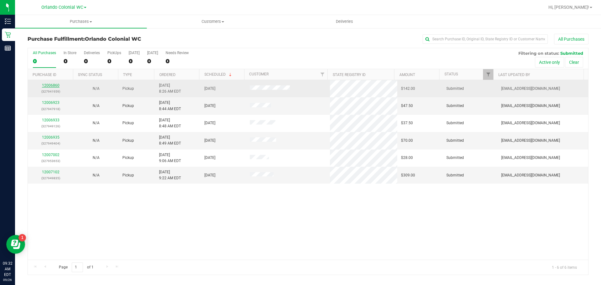
click at [45, 84] on link "12006860" at bounding box center [51, 85] width 18 height 4
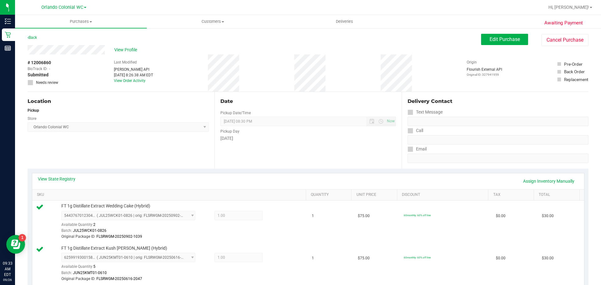
click at [30, 34] on div "Back" at bounding box center [32, 38] width 9 height 8
click at [31, 39] on link "Back" at bounding box center [32, 37] width 9 height 4
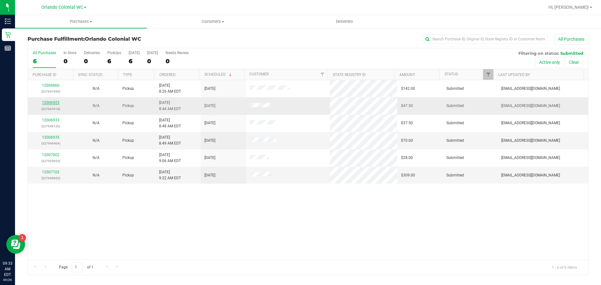
click at [55, 103] on link "12006923" at bounding box center [51, 102] width 18 height 4
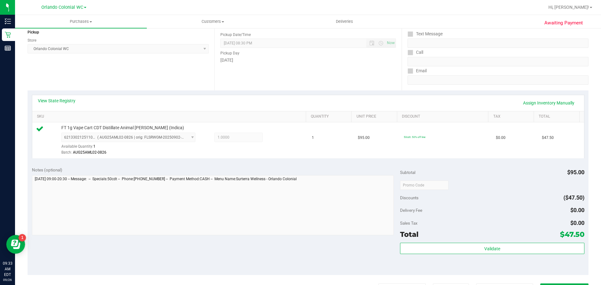
scroll to position [156, 0]
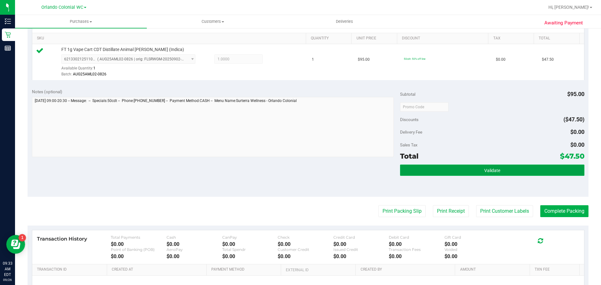
click at [493, 167] on button "Validate" at bounding box center [492, 170] width 184 height 11
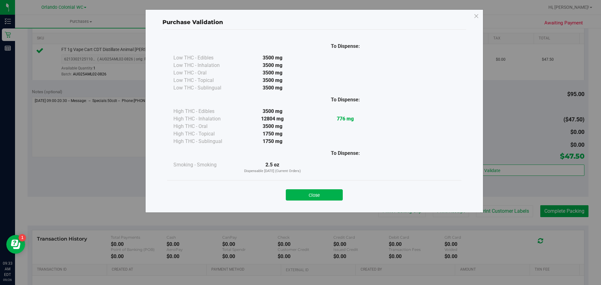
click at [319, 193] on button "Close" at bounding box center [314, 194] width 57 height 11
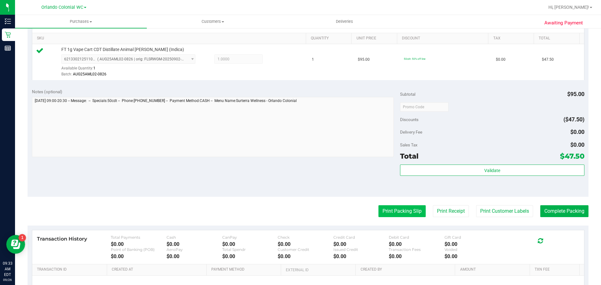
click at [399, 213] on button "Print Packing Slip" at bounding box center [401, 211] width 47 height 12
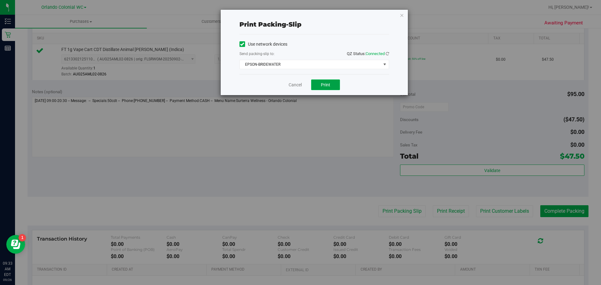
click at [330, 85] on span "Print" at bounding box center [325, 84] width 9 height 5
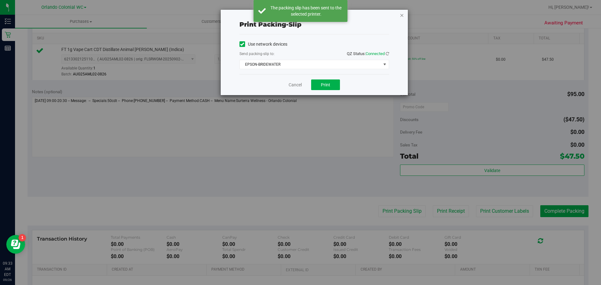
click at [402, 17] on icon "button" at bounding box center [401, 15] width 4 height 8
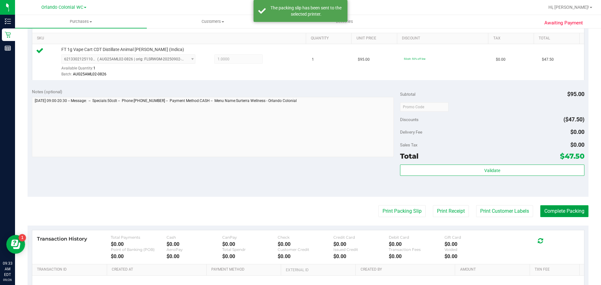
click at [574, 210] on button "Complete Packing" at bounding box center [564, 211] width 48 height 12
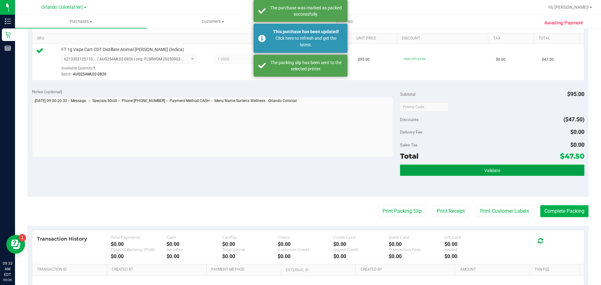
click at [516, 167] on button "Validate" at bounding box center [492, 170] width 184 height 11
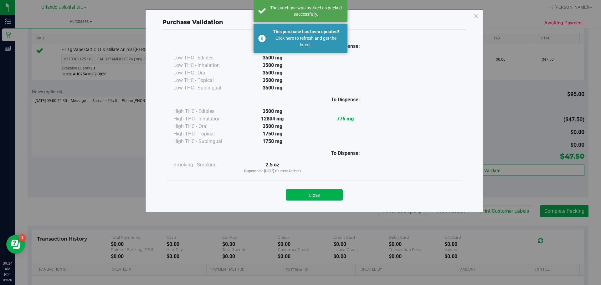
click at [319, 188] on div "Close" at bounding box center [314, 193] width 285 height 16
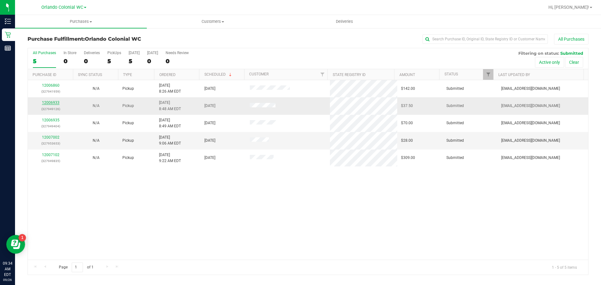
click at [54, 103] on link "12006933" at bounding box center [51, 102] width 18 height 4
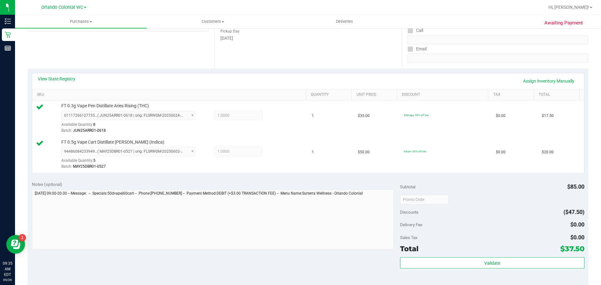
scroll to position [125, 0]
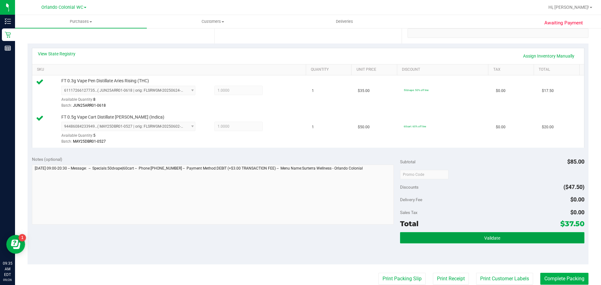
click at [500, 236] on button "Validate" at bounding box center [492, 237] width 184 height 11
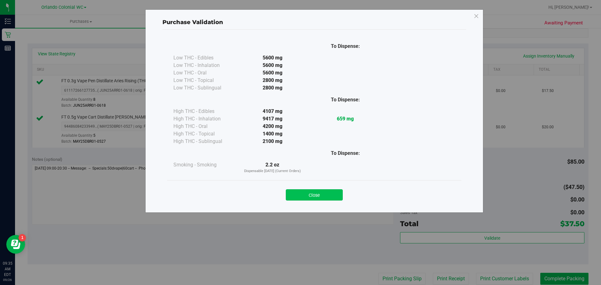
click at [321, 192] on button "Close" at bounding box center [314, 194] width 57 height 11
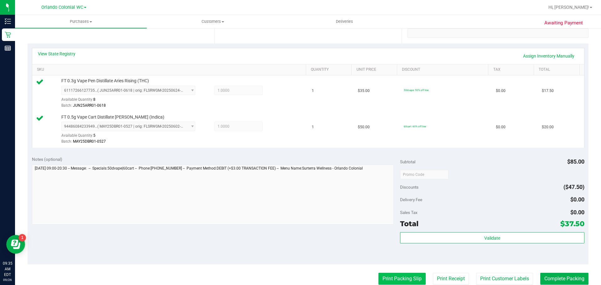
click at [405, 276] on button "Print Packing Slip" at bounding box center [401, 279] width 47 height 12
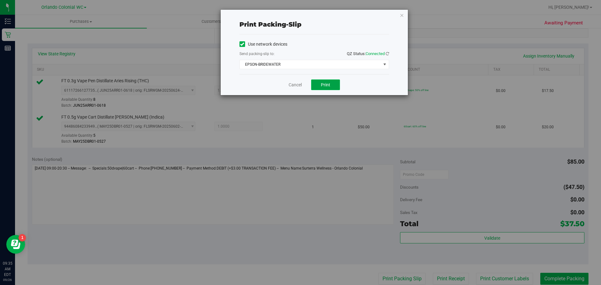
click at [326, 88] on button "Print" at bounding box center [325, 84] width 29 height 11
click at [401, 17] on icon "button" at bounding box center [401, 15] width 4 height 8
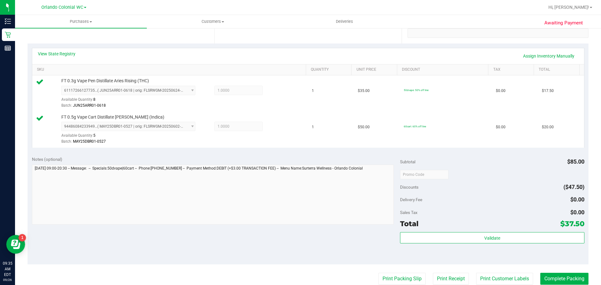
click at [498, 229] on div "Subtotal $85.00 Discounts ($47.50) Delivery Fee $0.00 Sales Tax $0.00 Total $37…" at bounding box center [492, 208] width 184 height 104
click at [485, 231] on div "Subtotal $85.00 Discounts ($47.50) Delivery Fee $0.00 Sales Tax $0.00 Total $37…" at bounding box center [492, 208] width 184 height 104
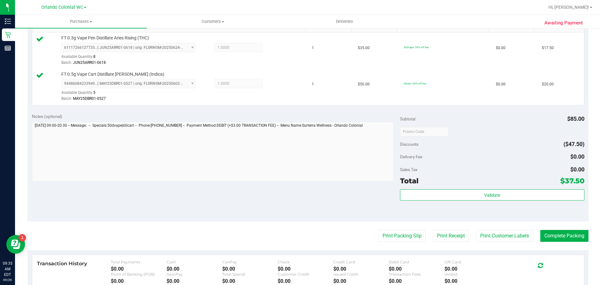
scroll to position [219, 0]
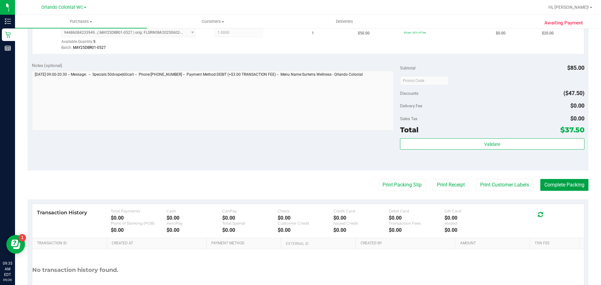
click at [571, 186] on button "Complete Packing" at bounding box center [564, 185] width 48 height 12
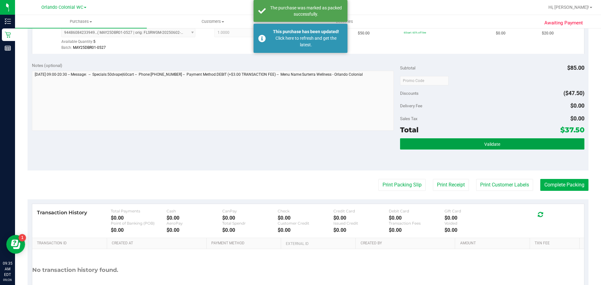
click at [451, 147] on button "Validate" at bounding box center [492, 143] width 184 height 11
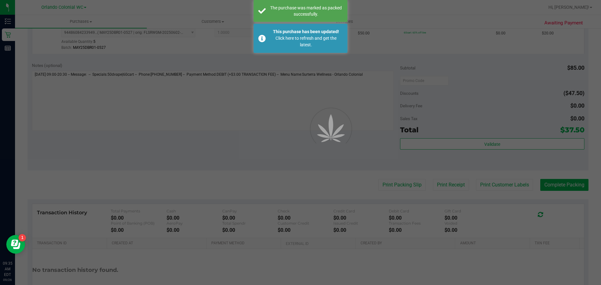
click at [302, 196] on div at bounding box center [300, 142] width 601 height 285
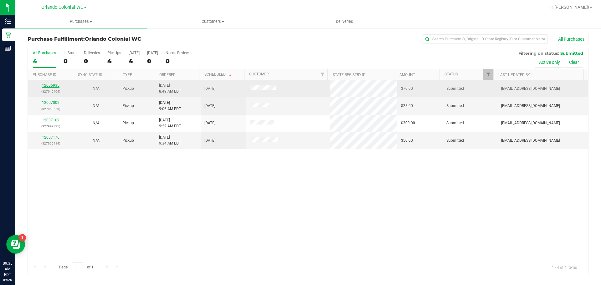
click at [55, 85] on link "12006935" at bounding box center [51, 85] width 18 height 4
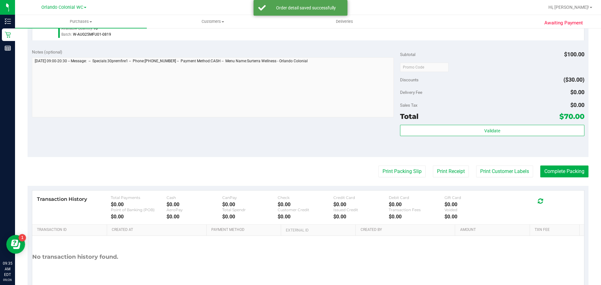
scroll to position [219, 0]
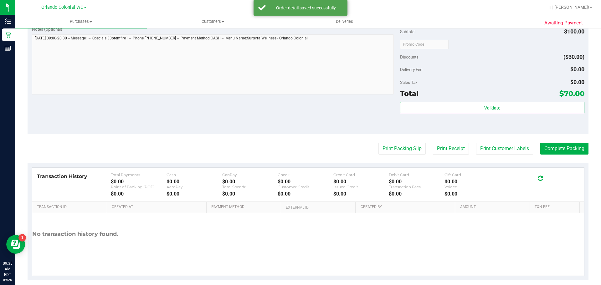
click at [495, 101] on div "Subtotal $100.00 Discounts ($30.00) Delivery Fee $0.00 Sales Tax $0.00 Total $7…" at bounding box center [492, 78] width 184 height 104
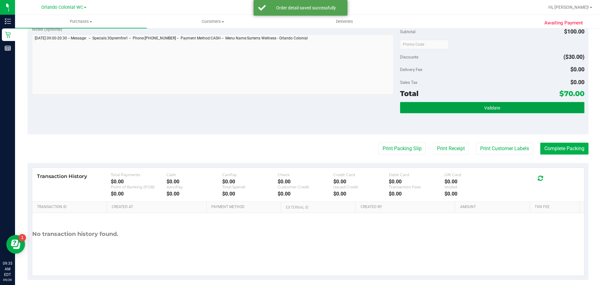
click at [488, 106] on span "Validate" at bounding box center [492, 107] width 16 height 5
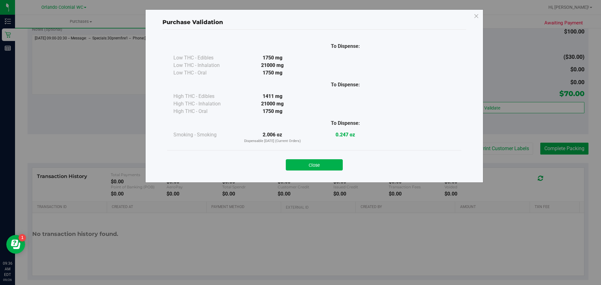
click at [292, 158] on div "Close" at bounding box center [314, 163] width 285 height 16
click at [308, 160] on button "Close" at bounding box center [314, 164] width 57 height 11
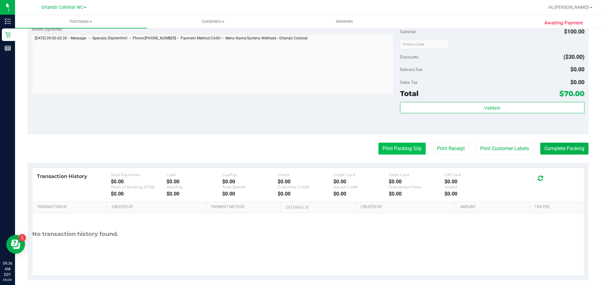
click at [384, 146] on button "Print Packing Slip" at bounding box center [401, 149] width 47 height 12
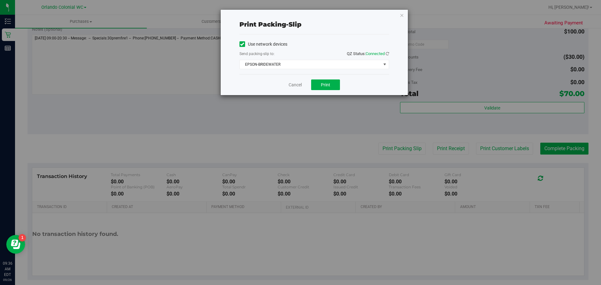
click at [327, 77] on div "Cancel Print" at bounding box center [314, 84] width 150 height 21
click at [325, 84] on span "Print" at bounding box center [325, 84] width 9 height 5
click at [400, 15] on icon "button" at bounding box center [401, 15] width 4 height 8
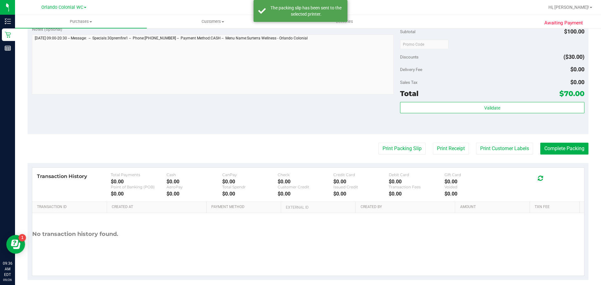
click at [483, 90] on div "Total $70.00" at bounding box center [492, 93] width 184 height 11
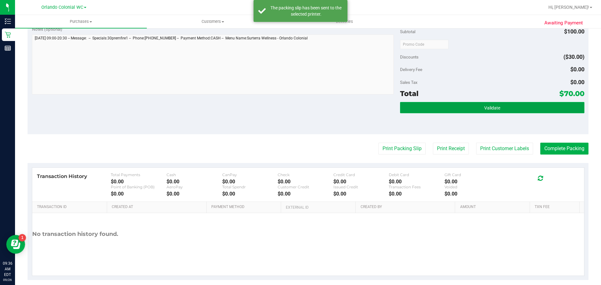
click at [479, 104] on button "Validate" at bounding box center [492, 107] width 184 height 11
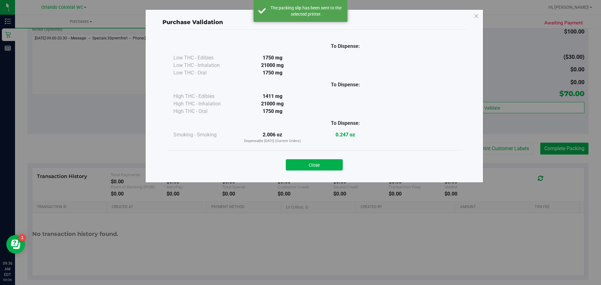
click at [328, 162] on button "Close" at bounding box center [314, 164] width 57 height 11
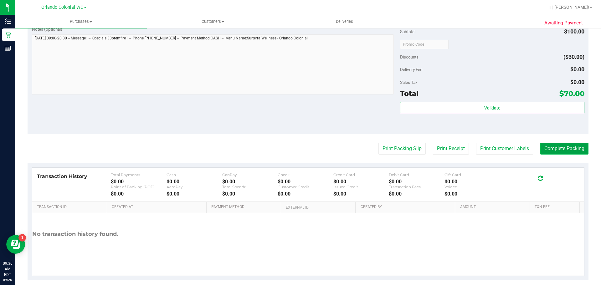
click at [555, 150] on button "Complete Packing" at bounding box center [564, 149] width 48 height 12
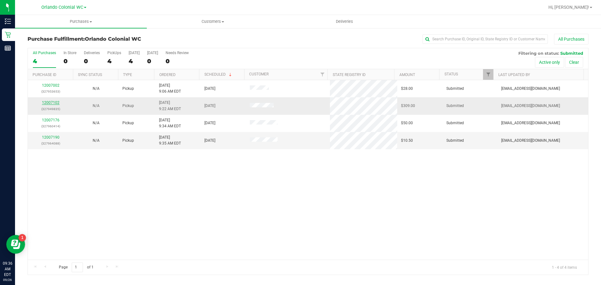
click at [47, 103] on link "12007102" at bounding box center [51, 102] width 18 height 4
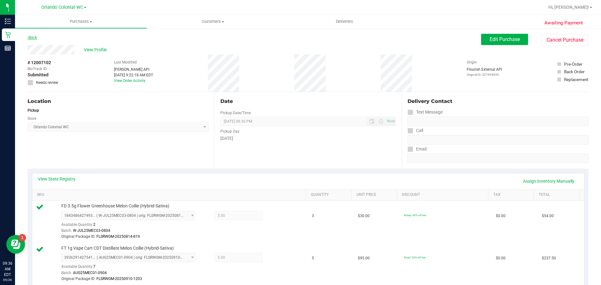
click at [31, 36] on link "Back" at bounding box center [32, 37] width 9 height 4
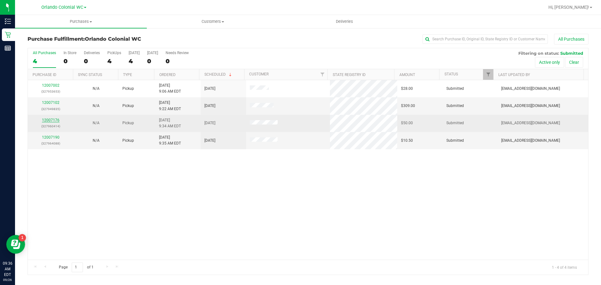
click at [52, 120] on link "12007176" at bounding box center [51, 120] width 18 height 4
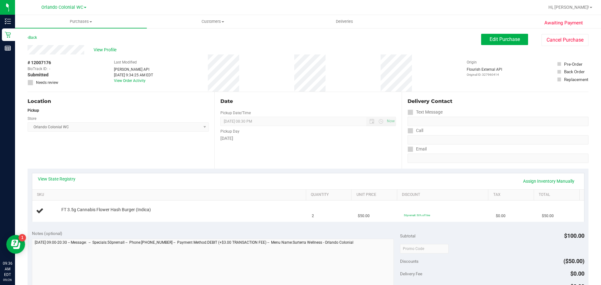
click at [33, 41] on div "Back" at bounding box center [32, 38] width 9 height 8
click at [31, 40] on div "Back" at bounding box center [32, 38] width 9 height 8
click at [33, 41] on div "Back" at bounding box center [32, 38] width 9 height 8
click at [34, 38] on link "Back" at bounding box center [32, 37] width 9 height 4
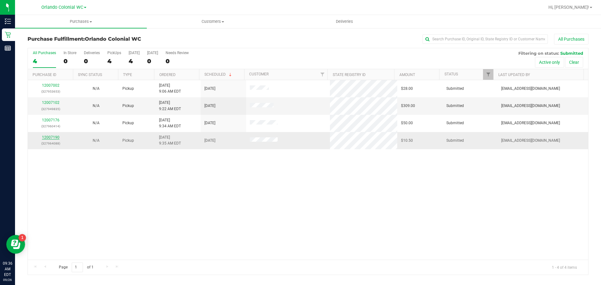
click at [45, 135] on link "12007190" at bounding box center [51, 137] width 18 height 4
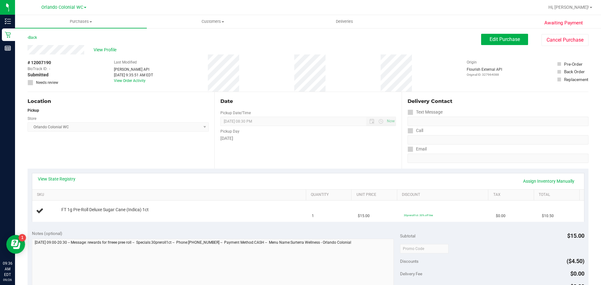
click at [37, 41] on div "Back" at bounding box center [32, 38] width 9 height 8
click at [33, 39] on link "Back" at bounding box center [32, 37] width 9 height 4
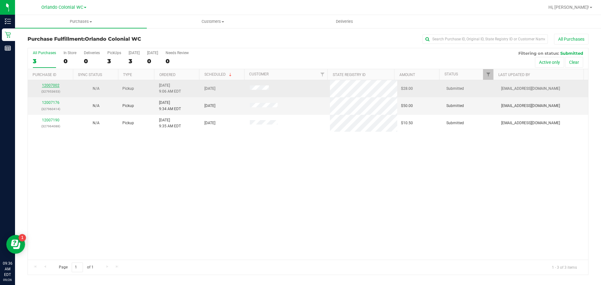
click at [50, 86] on link "12007002" at bounding box center [51, 85] width 18 height 4
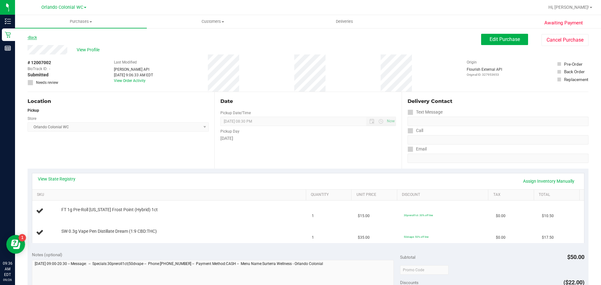
click at [32, 37] on link "Back" at bounding box center [32, 37] width 9 height 4
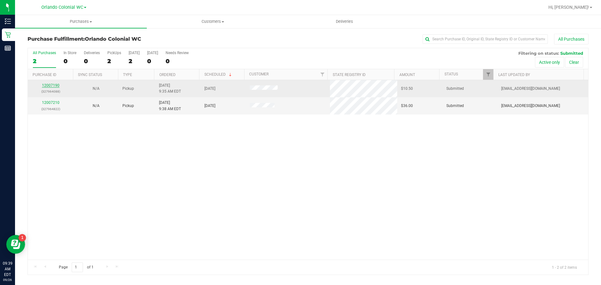
click at [55, 85] on link "12007190" at bounding box center [51, 85] width 18 height 4
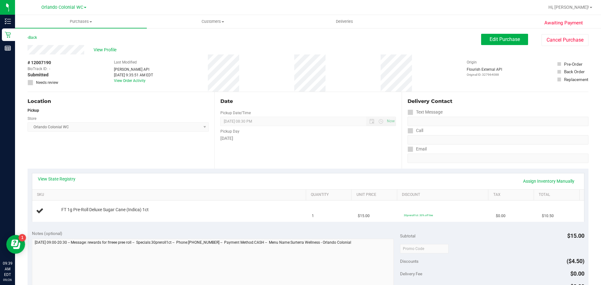
click at [31, 40] on div "Back" at bounding box center [32, 38] width 9 height 8
click at [31, 36] on link "Back" at bounding box center [32, 37] width 9 height 4
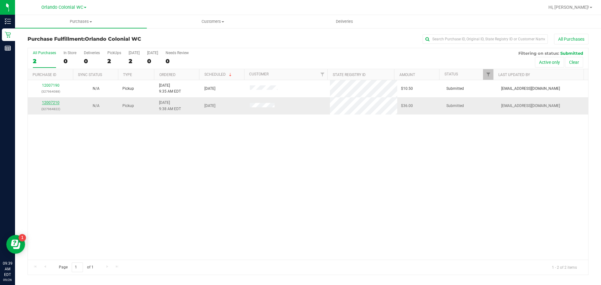
click at [55, 104] on link "12007210" at bounding box center [51, 102] width 18 height 4
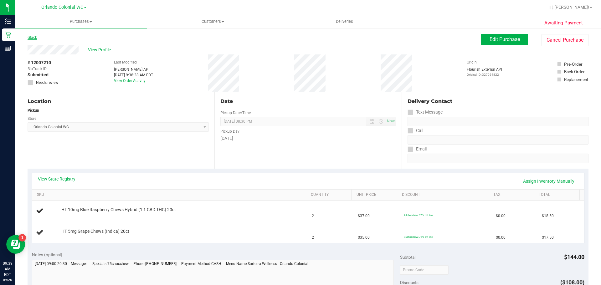
click at [32, 37] on link "Back" at bounding box center [32, 37] width 9 height 4
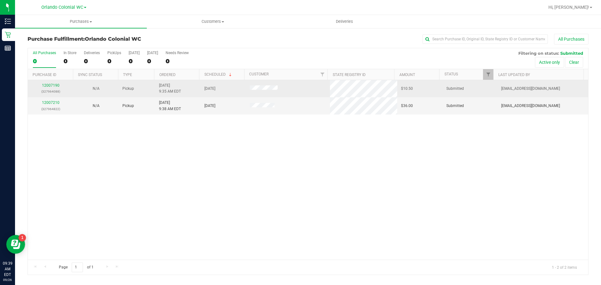
click at [49, 81] on td "12007190 (327964088)" at bounding box center [50, 88] width 45 height 17
click at [49, 85] on link "12007190" at bounding box center [51, 85] width 18 height 4
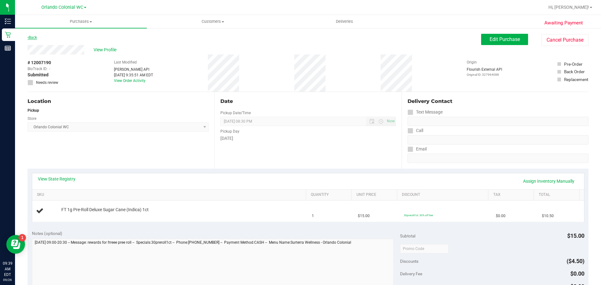
click at [34, 38] on link "Back" at bounding box center [32, 37] width 9 height 4
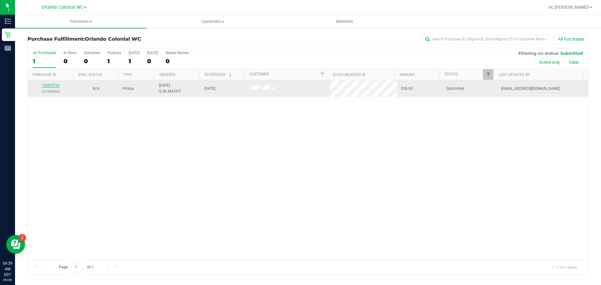
click at [50, 83] on link "12007210" at bounding box center [51, 85] width 18 height 4
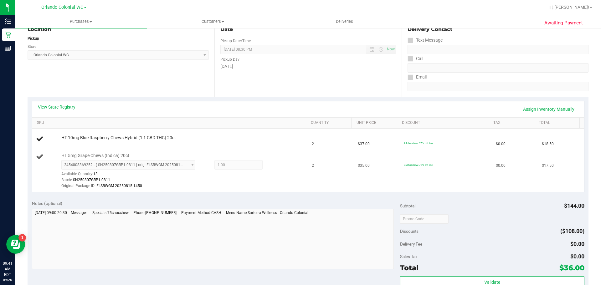
scroll to position [94, 0]
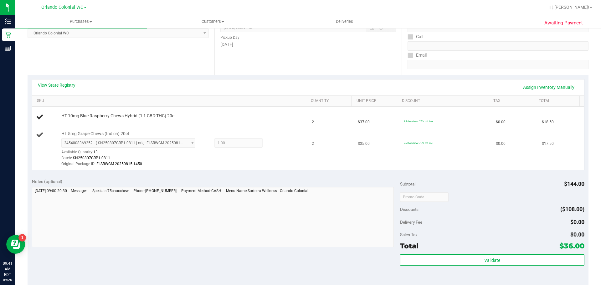
click at [253, 165] on div "Original Package ID: FLSRWGM-20250815-1450" at bounding box center [181, 164] width 241 height 6
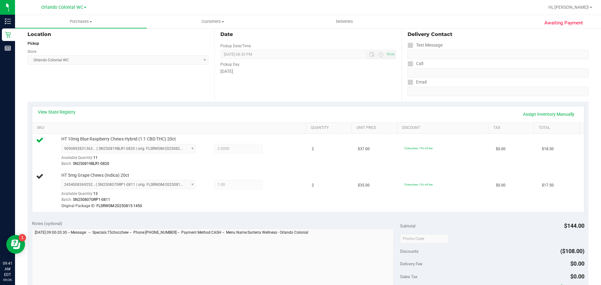
scroll to position [31, 0]
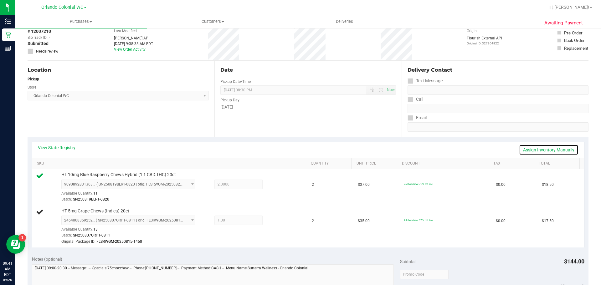
click at [545, 150] on link "Assign Inventory Manually" at bounding box center [548, 150] width 59 height 11
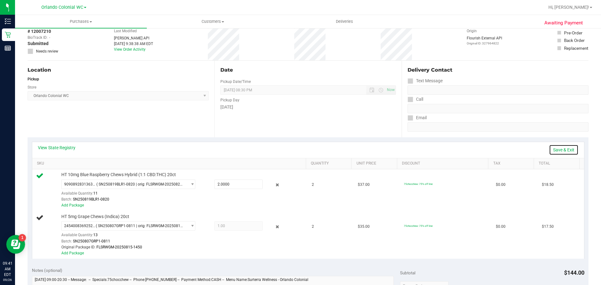
click at [551, 150] on link "Save & Exit" at bounding box center [563, 150] width 29 height 11
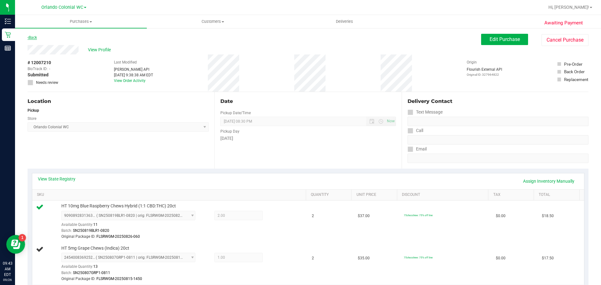
click at [31, 35] on link "Back" at bounding box center [32, 37] width 9 height 4
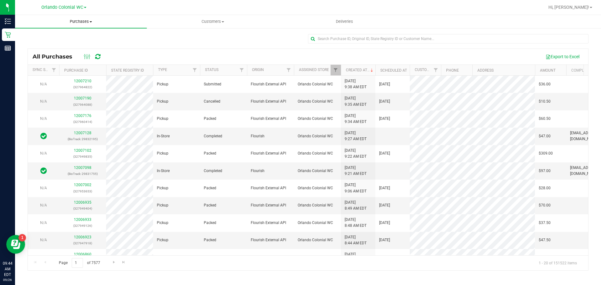
click at [76, 21] on span "Purchases" at bounding box center [81, 22] width 132 height 6
click at [61, 46] on li "Fulfillment" at bounding box center [81, 46] width 132 height 8
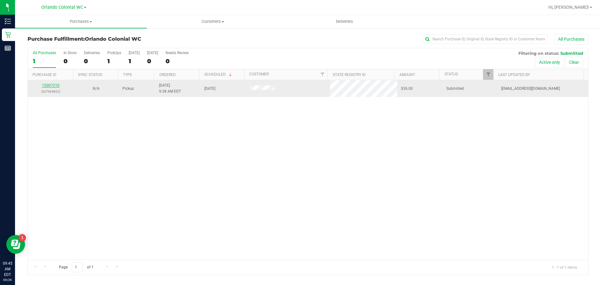
click at [46, 86] on link "12007210" at bounding box center [51, 85] width 18 height 4
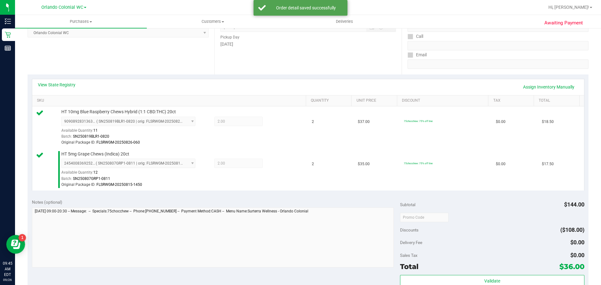
scroll to position [188, 0]
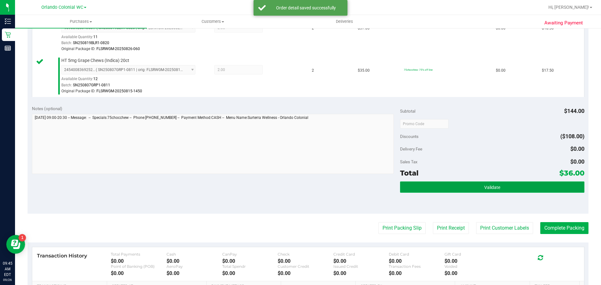
click at [536, 186] on button "Validate" at bounding box center [492, 186] width 184 height 11
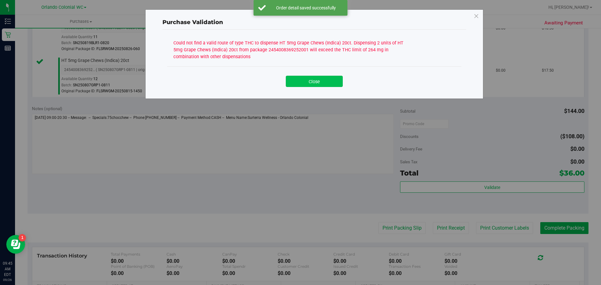
click at [292, 79] on button "Close" at bounding box center [314, 81] width 57 height 11
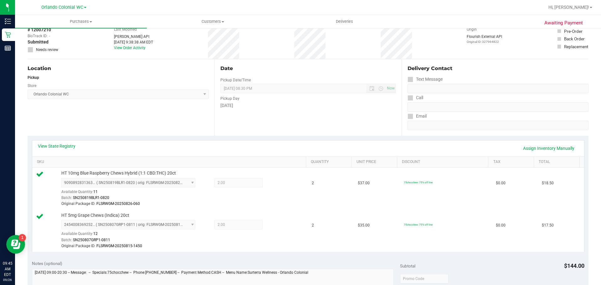
scroll to position [31, 0]
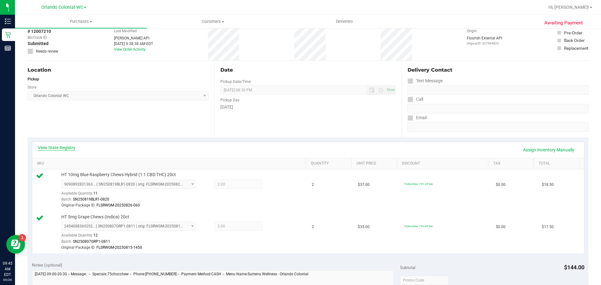
click at [73, 148] on link "View State Registry" at bounding box center [57, 148] width 38 height 6
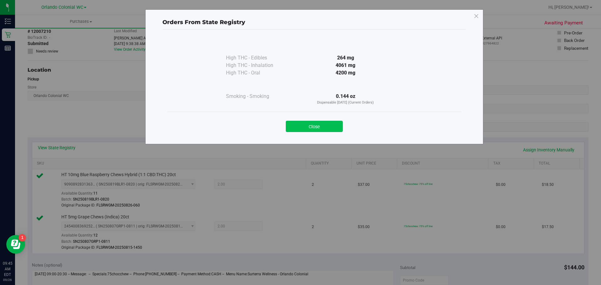
click at [339, 128] on button "Close" at bounding box center [314, 126] width 57 height 11
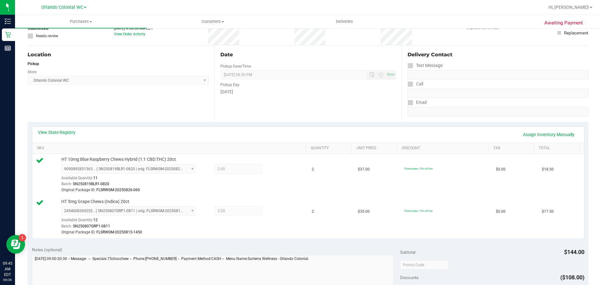
scroll to position [0, 0]
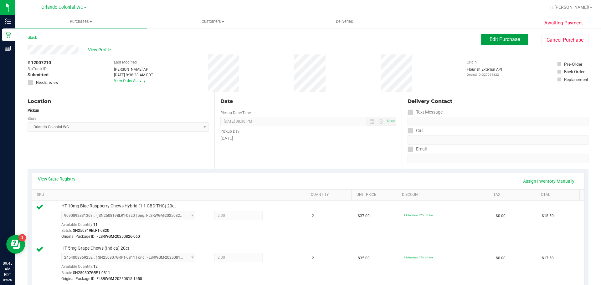
click at [518, 43] on button "Edit Purchase" at bounding box center [504, 39] width 47 height 11
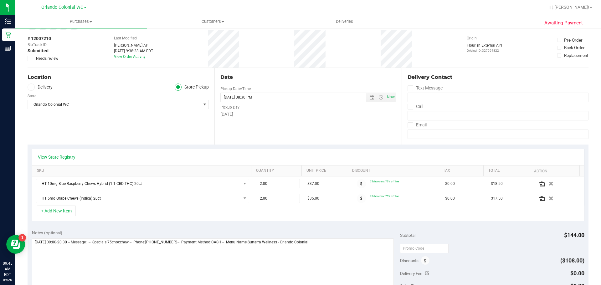
scroll to position [31, 0]
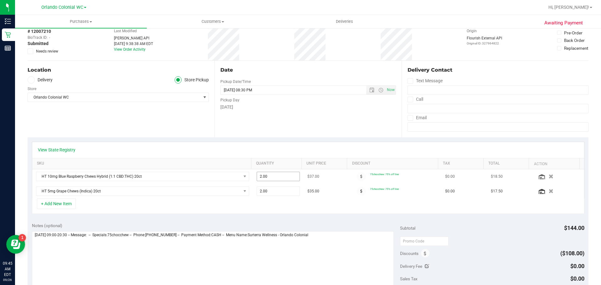
click at [275, 178] on span "2.00 2" at bounding box center [277, 176] width 43 height 9
click at [275, 178] on input "2" at bounding box center [278, 176] width 43 height 9
type input "0"
type input "1"
type input "2.00"
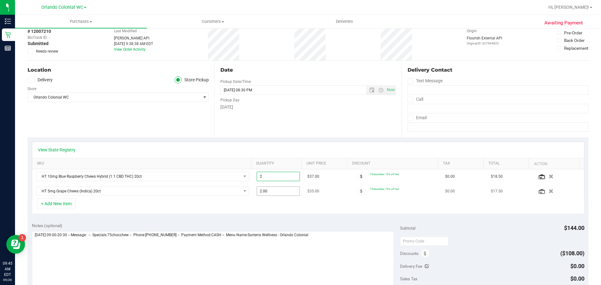
click at [276, 190] on span "2.00 2" at bounding box center [277, 190] width 43 height 9
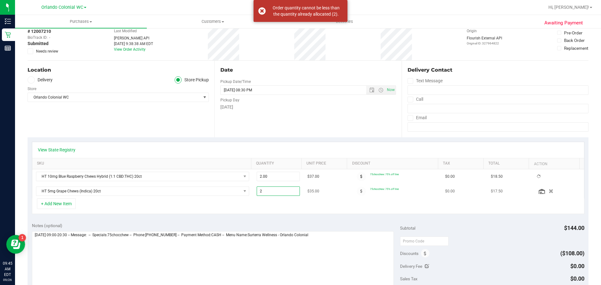
click at [276, 190] on input "2" at bounding box center [278, 191] width 43 height 9
type input "1"
click at [283, 213] on div "+ Add New Item" at bounding box center [308, 206] width 552 height 16
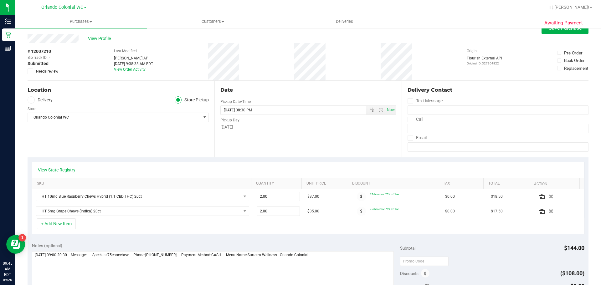
scroll to position [0, 0]
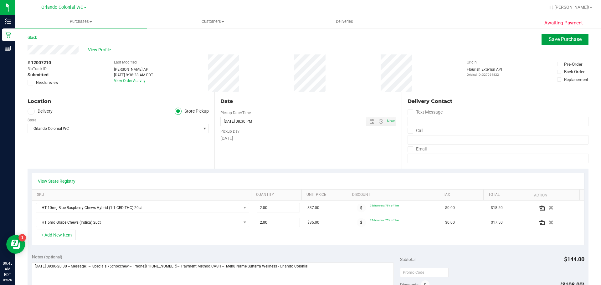
click at [557, 43] on button "Save Purchase" at bounding box center [564, 39] width 47 height 11
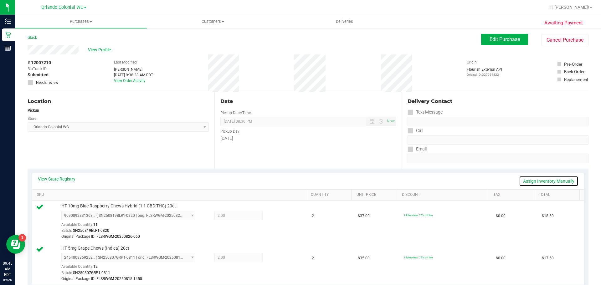
click at [551, 182] on link "Assign Inventory Manually" at bounding box center [548, 181] width 59 height 11
click at [275, 216] on icon at bounding box center [277, 216] width 7 height 7
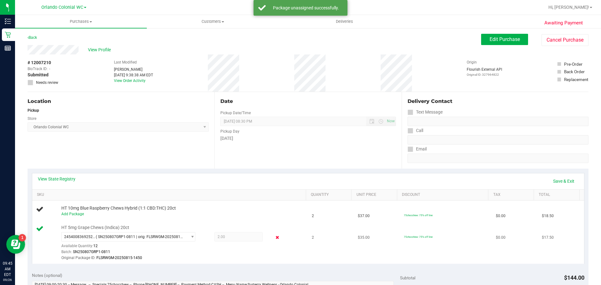
click at [274, 238] on icon at bounding box center [277, 237] width 7 height 7
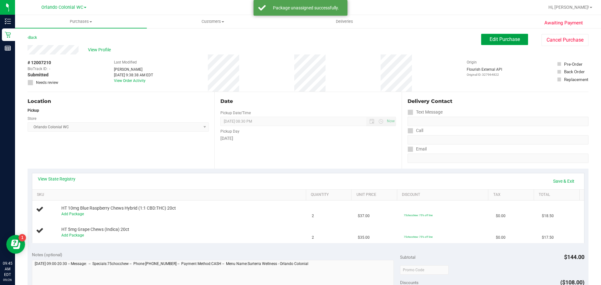
click at [503, 40] on span "Edit Purchase" at bounding box center [504, 39] width 30 height 6
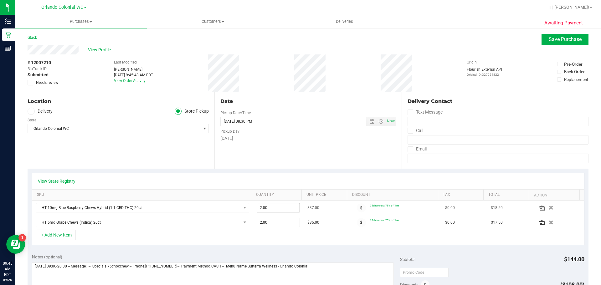
click at [275, 211] on span "2.00 2" at bounding box center [277, 207] width 43 height 9
click at [275, 211] on input "2" at bounding box center [278, 207] width 43 height 9
type input "1"
type input "1.00"
click at [273, 220] on span "2.00 2" at bounding box center [277, 222] width 43 height 9
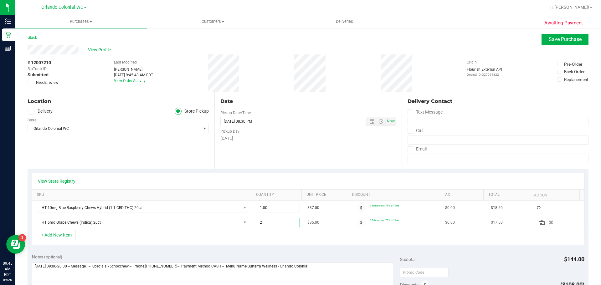
click at [273, 220] on input "2" at bounding box center [278, 222] width 43 height 9
type input "1"
type input "1.00"
click at [352, 176] on div "View State Registry" at bounding box center [307, 181] width 551 height 16
click at [555, 40] on span "Save Purchase" at bounding box center [564, 39] width 33 height 6
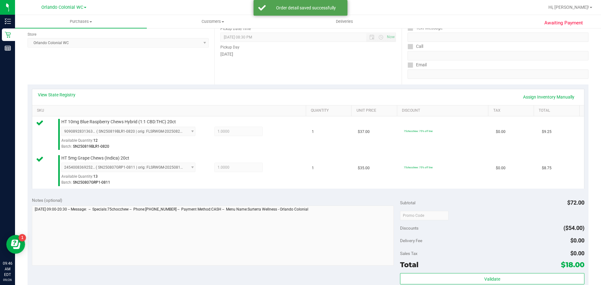
scroll to position [188, 0]
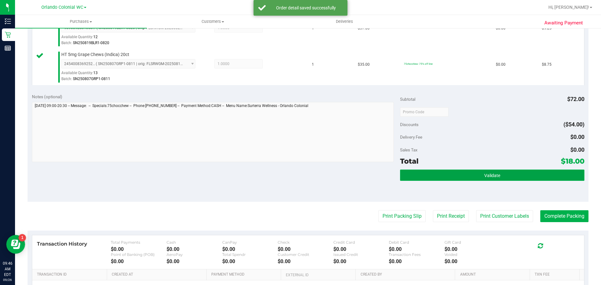
click at [520, 175] on button "Validate" at bounding box center [492, 175] width 184 height 11
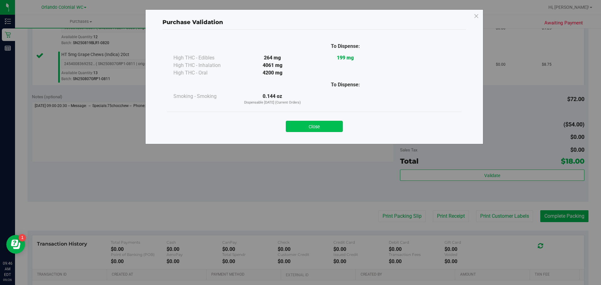
click at [336, 123] on button "Close" at bounding box center [314, 126] width 57 height 11
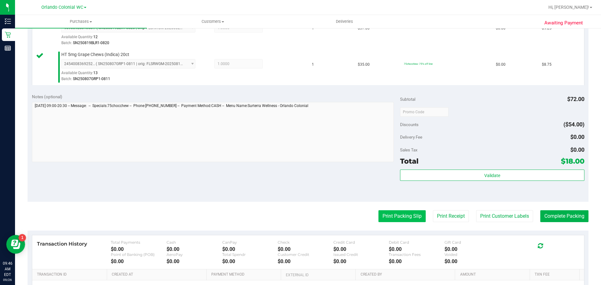
click at [405, 220] on button "Print Packing Slip" at bounding box center [401, 216] width 47 height 12
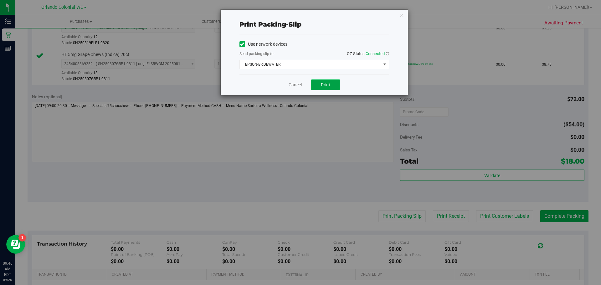
click at [324, 81] on button "Print" at bounding box center [325, 84] width 29 height 11
click at [337, 84] on button "Print" at bounding box center [325, 84] width 29 height 11
drag, startPoint x: 402, startPoint y: 15, endPoint x: 468, endPoint y: 102, distance: 109.5
click at [402, 15] on icon "button" at bounding box center [401, 15] width 4 height 8
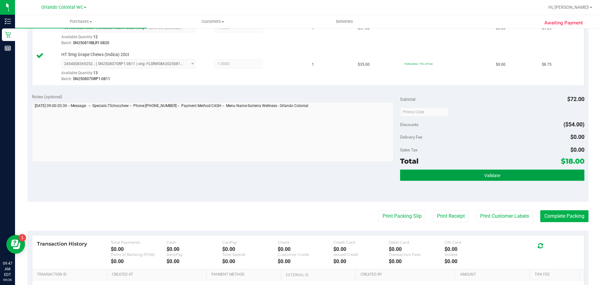
click at [486, 177] on span "Validate" at bounding box center [492, 175] width 16 height 5
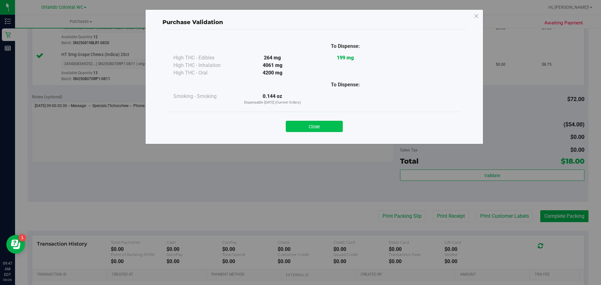
click at [329, 128] on button "Close" at bounding box center [314, 126] width 57 height 11
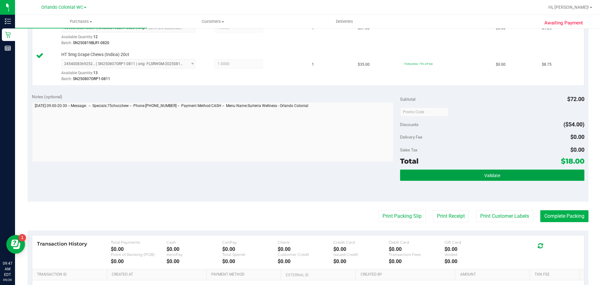
click at [541, 180] on button "Validate" at bounding box center [492, 175] width 184 height 11
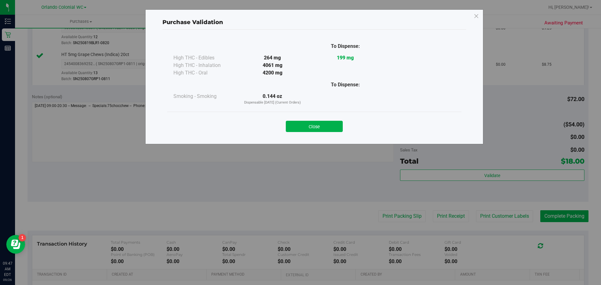
click at [313, 125] on button "Close" at bounding box center [314, 126] width 57 height 11
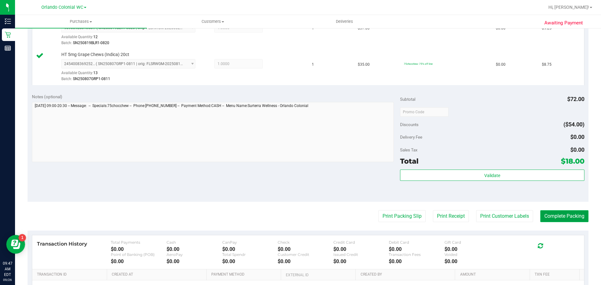
click at [552, 216] on button "Complete Packing" at bounding box center [564, 216] width 48 height 12
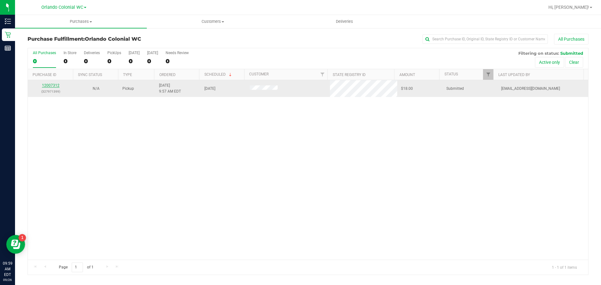
click at [57, 87] on link "12007312" at bounding box center [51, 85] width 18 height 4
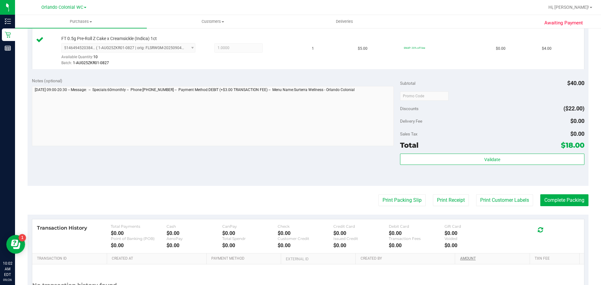
scroll to position [250, 0]
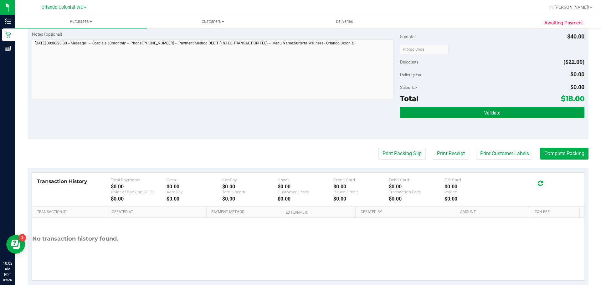
click at [477, 109] on button "Validate" at bounding box center [492, 112] width 184 height 11
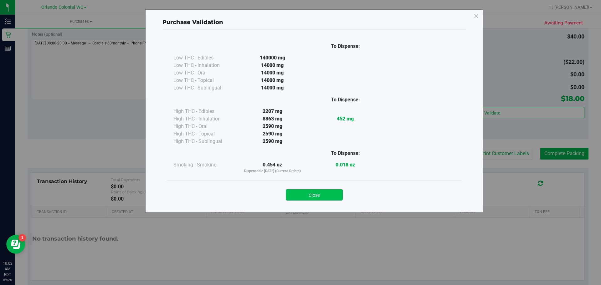
click at [324, 192] on button "Close" at bounding box center [314, 194] width 57 height 11
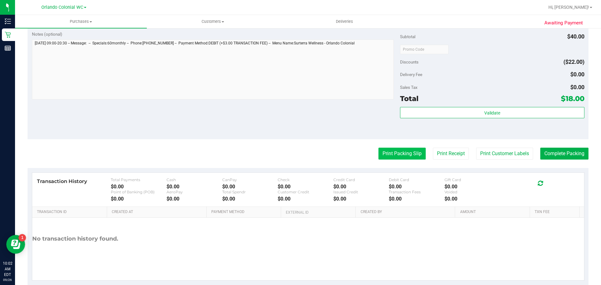
click at [406, 155] on button "Print Packing Slip" at bounding box center [401, 154] width 47 height 12
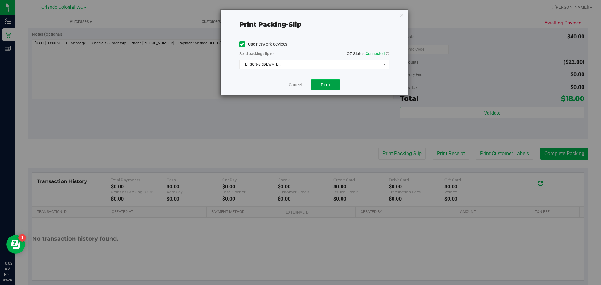
click at [315, 88] on button "Print" at bounding box center [325, 84] width 29 height 11
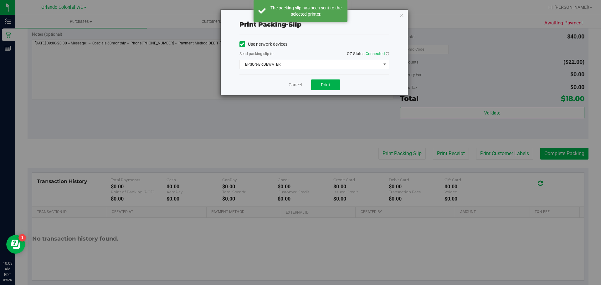
click at [402, 15] on icon "button" at bounding box center [401, 15] width 4 height 8
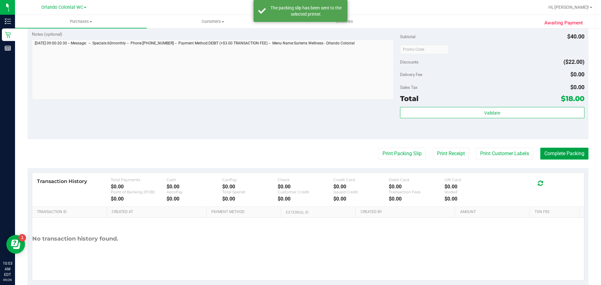
click at [558, 159] on button "Complete Packing" at bounding box center [564, 154] width 48 height 12
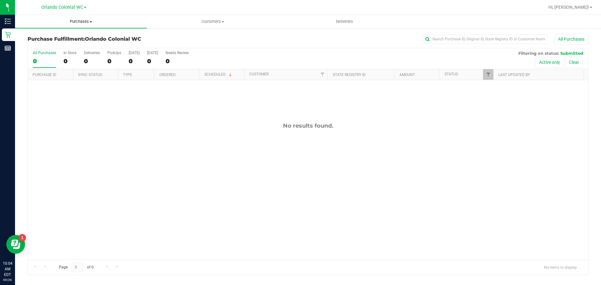
click at [74, 20] on span "Purchases" at bounding box center [81, 22] width 132 height 6
click at [71, 38] on span "Summary of purchases" at bounding box center [47, 37] width 64 height 5
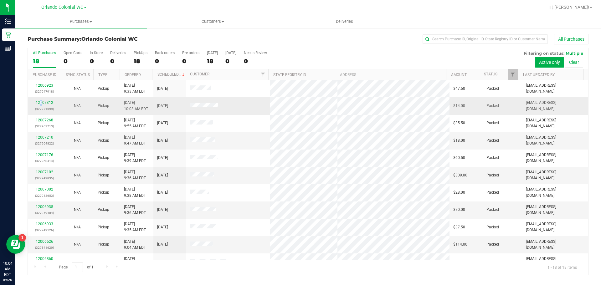
click at [41, 100] on div "12007312 (327971399)" at bounding box center [44, 106] width 25 height 12
click at [42, 101] on link "12007312" at bounding box center [45, 102] width 18 height 4
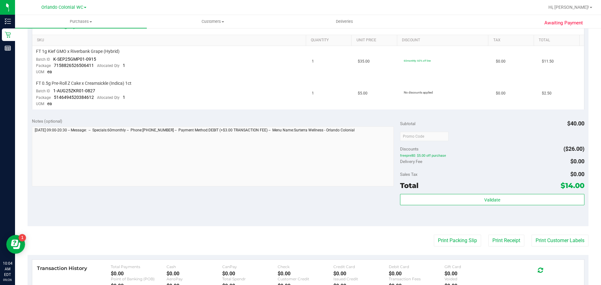
scroll to position [156, 0]
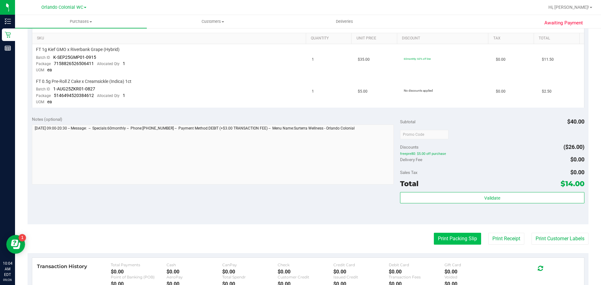
click at [451, 234] on button "Print Packing Slip" at bounding box center [457, 239] width 47 height 12
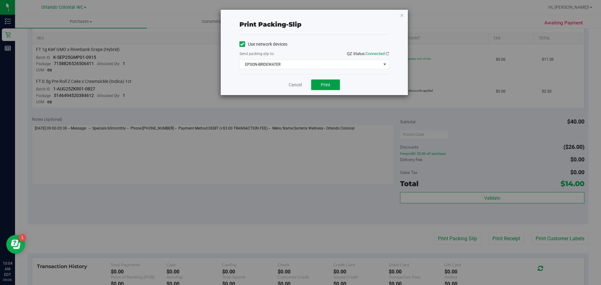
click at [324, 87] on span "Print" at bounding box center [325, 84] width 9 height 5
click at [399, 11] on icon "button" at bounding box center [401, 15] width 4 height 8
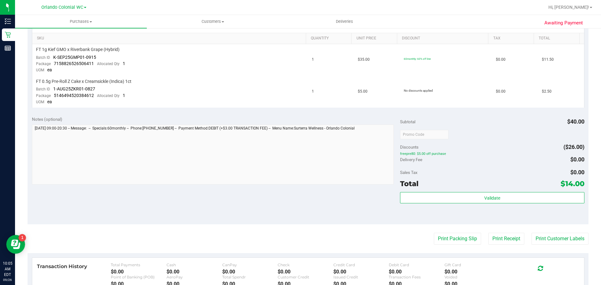
scroll to position [0, 0]
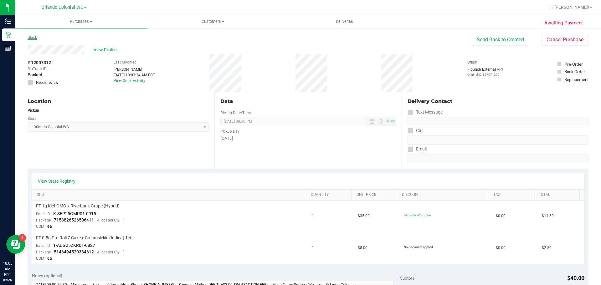
click at [34, 38] on link "Back" at bounding box center [32, 37] width 9 height 4
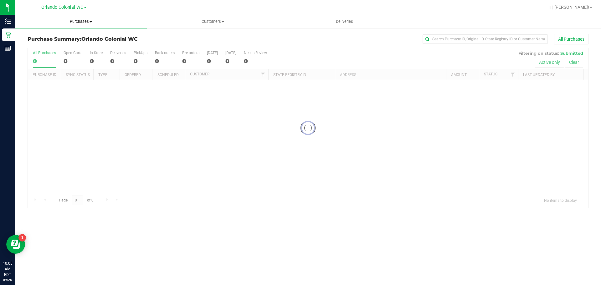
click at [80, 21] on span "Purchases" at bounding box center [81, 22] width 132 height 6
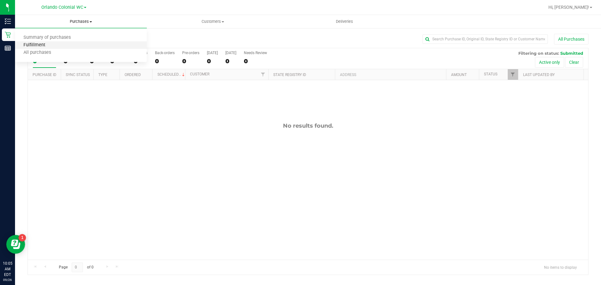
click at [37, 46] on span "Fulfillment" at bounding box center [34, 45] width 39 height 5
